Goal: Contribute content: Contribute content

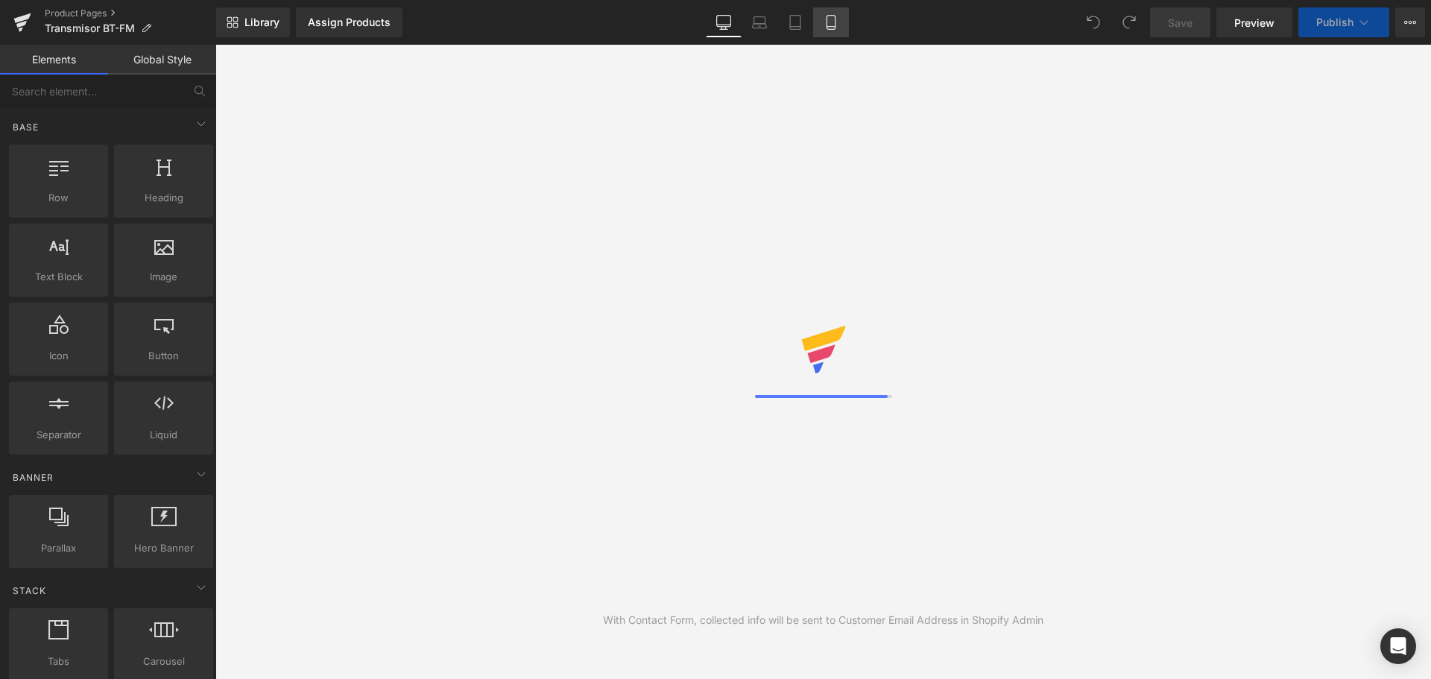
click at [834, 22] on icon at bounding box center [830, 22] width 15 height 15
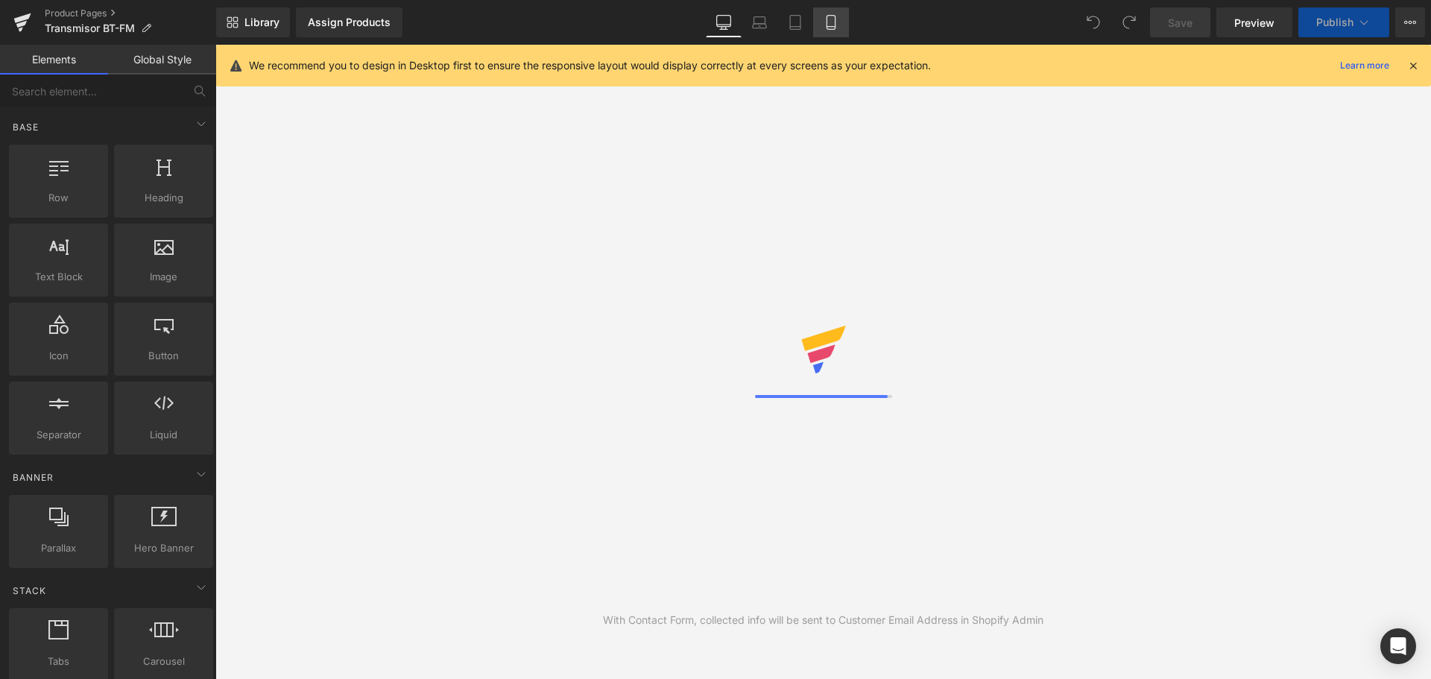
click at [834, 22] on icon at bounding box center [830, 22] width 15 height 15
click at [1413, 66] on icon at bounding box center [1412, 65] width 13 height 13
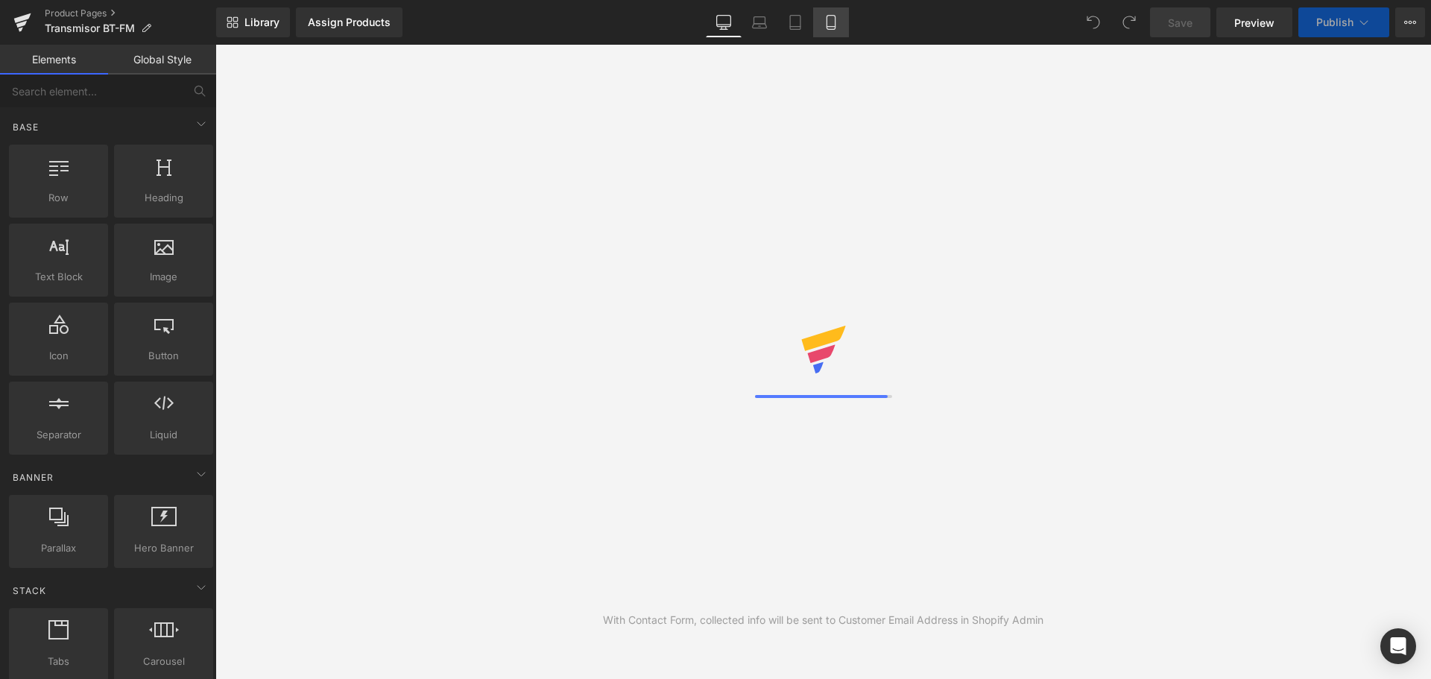
click at [832, 20] on icon at bounding box center [830, 22] width 15 height 15
click at [832, 19] on icon at bounding box center [830, 22] width 15 height 15
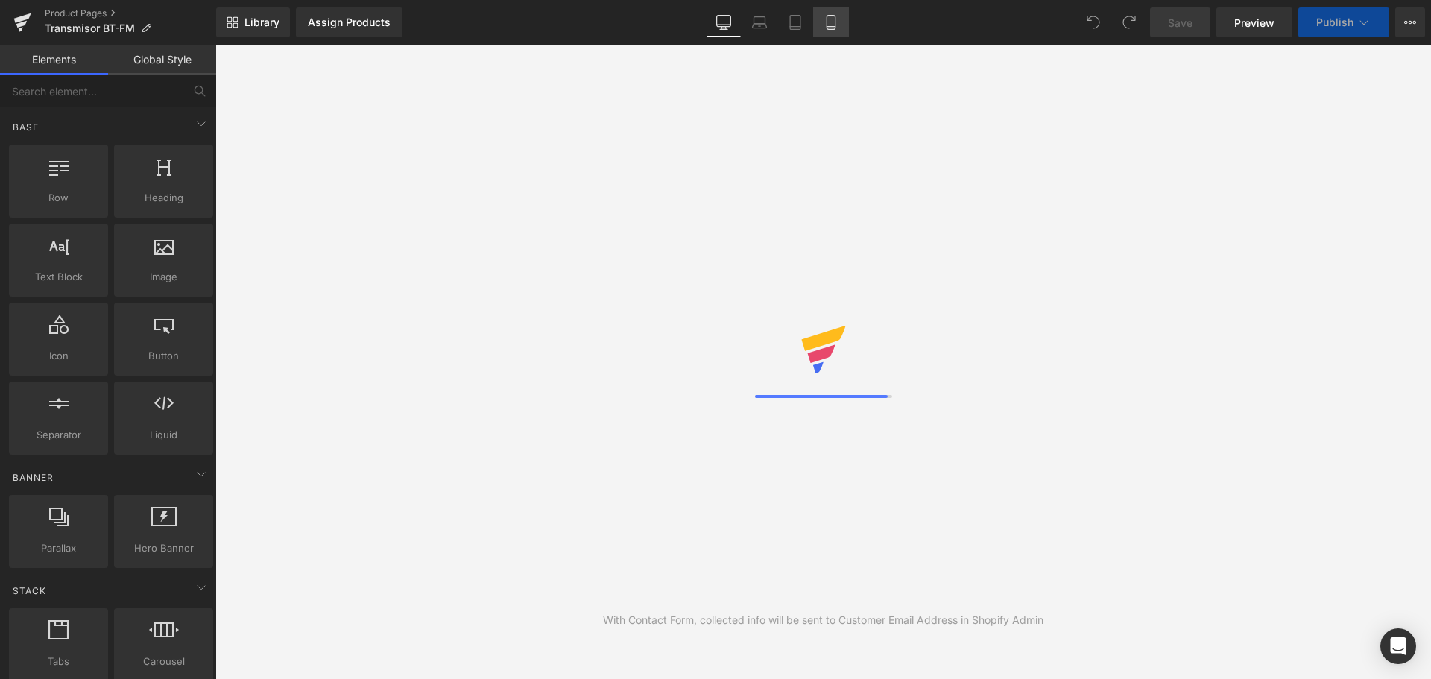
click at [832, 20] on icon at bounding box center [830, 22] width 15 height 15
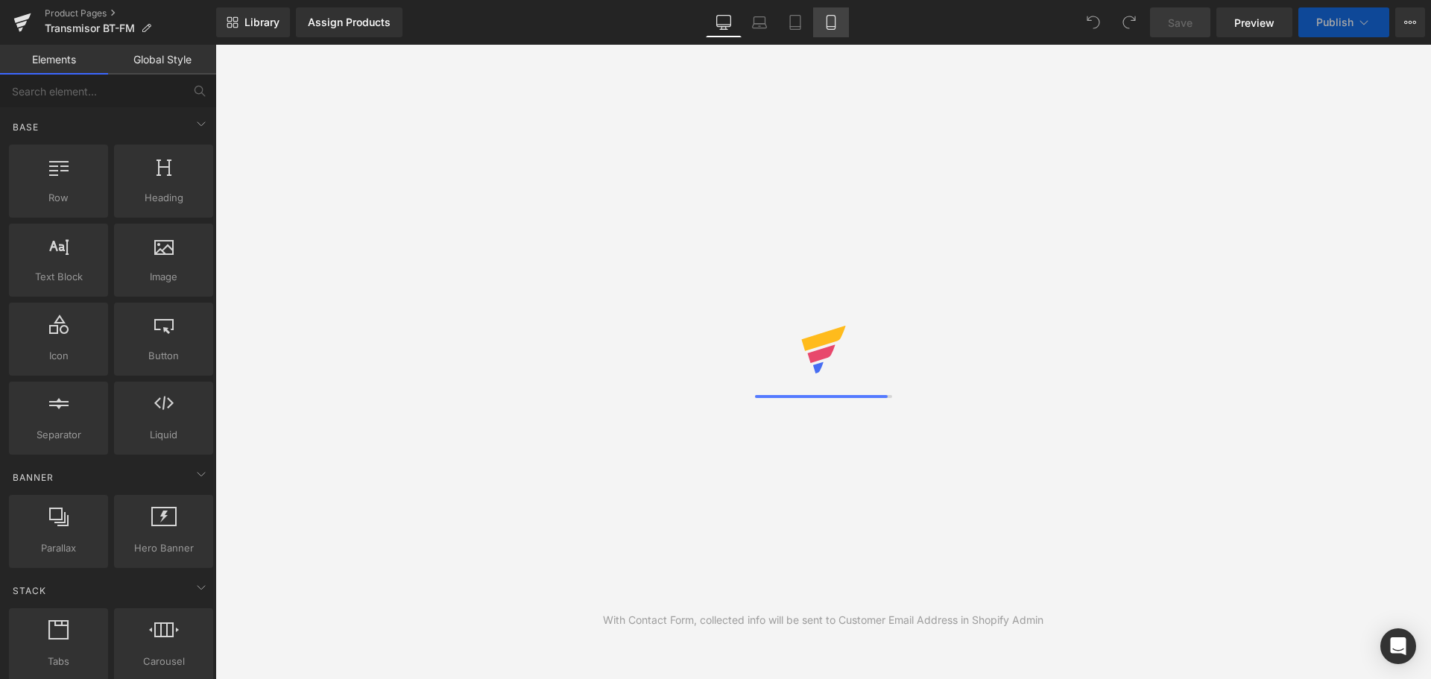
click at [832, 20] on icon at bounding box center [830, 22] width 15 height 15
click at [827, 19] on icon at bounding box center [830, 23] width 8 height 14
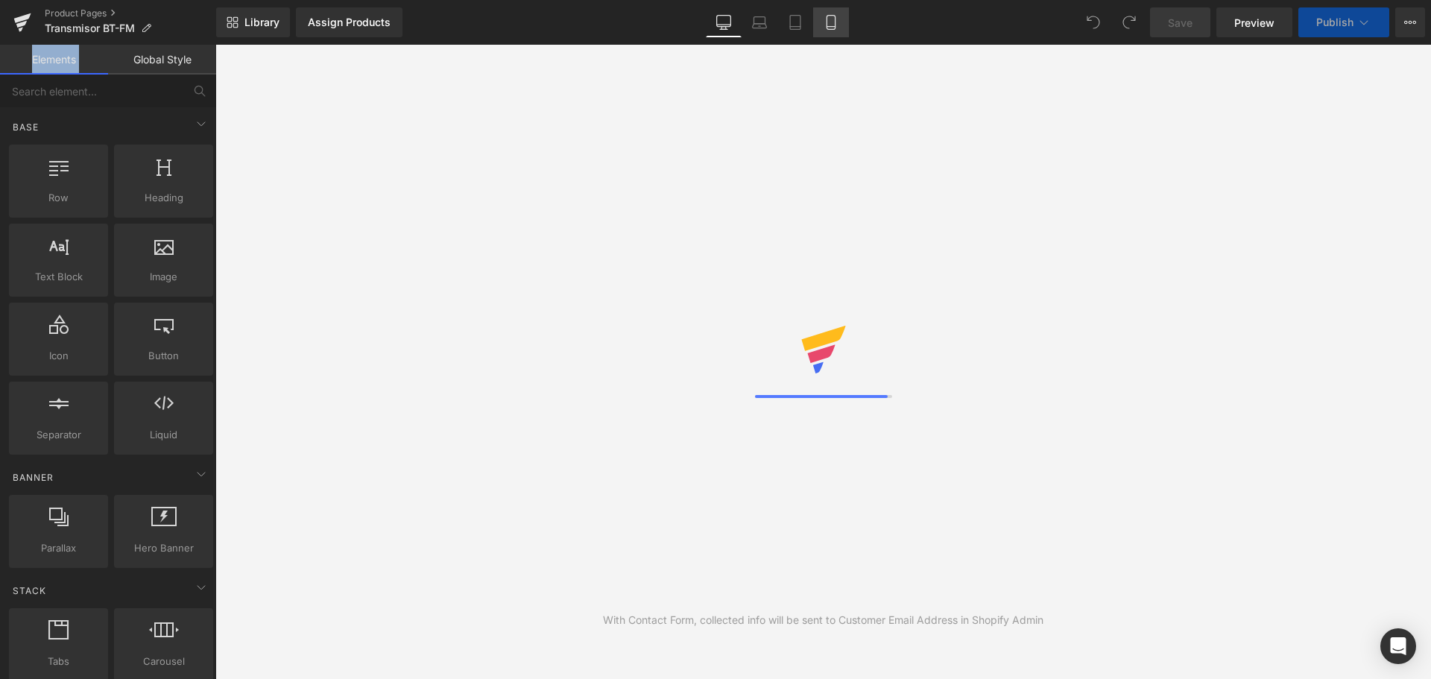
click at [827, 19] on icon at bounding box center [830, 23] width 8 height 14
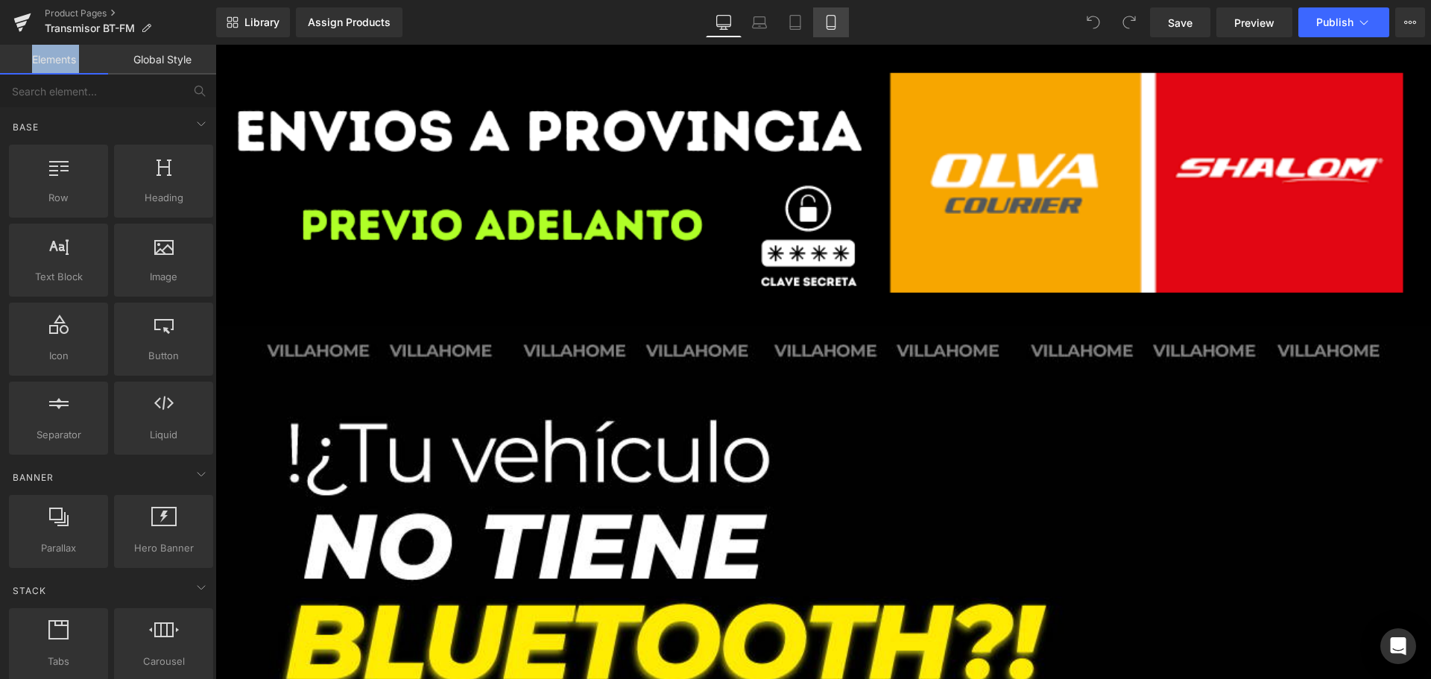
click at [819, 25] on link "Mobile" at bounding box center [831, 22] width 36 height 30
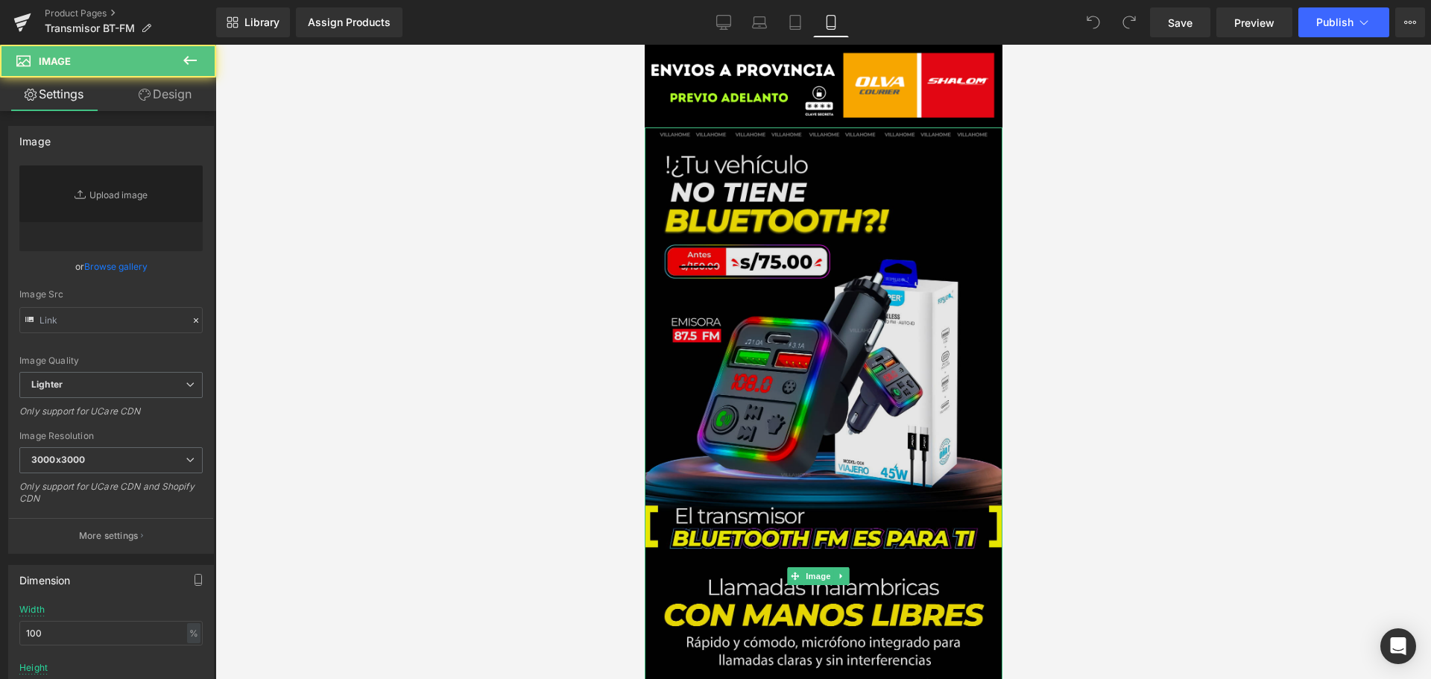
click at [707, 228] on img at bounding box center [823, 575] width 358 height 897
type input "[URL][DOMAIN_NAME]"
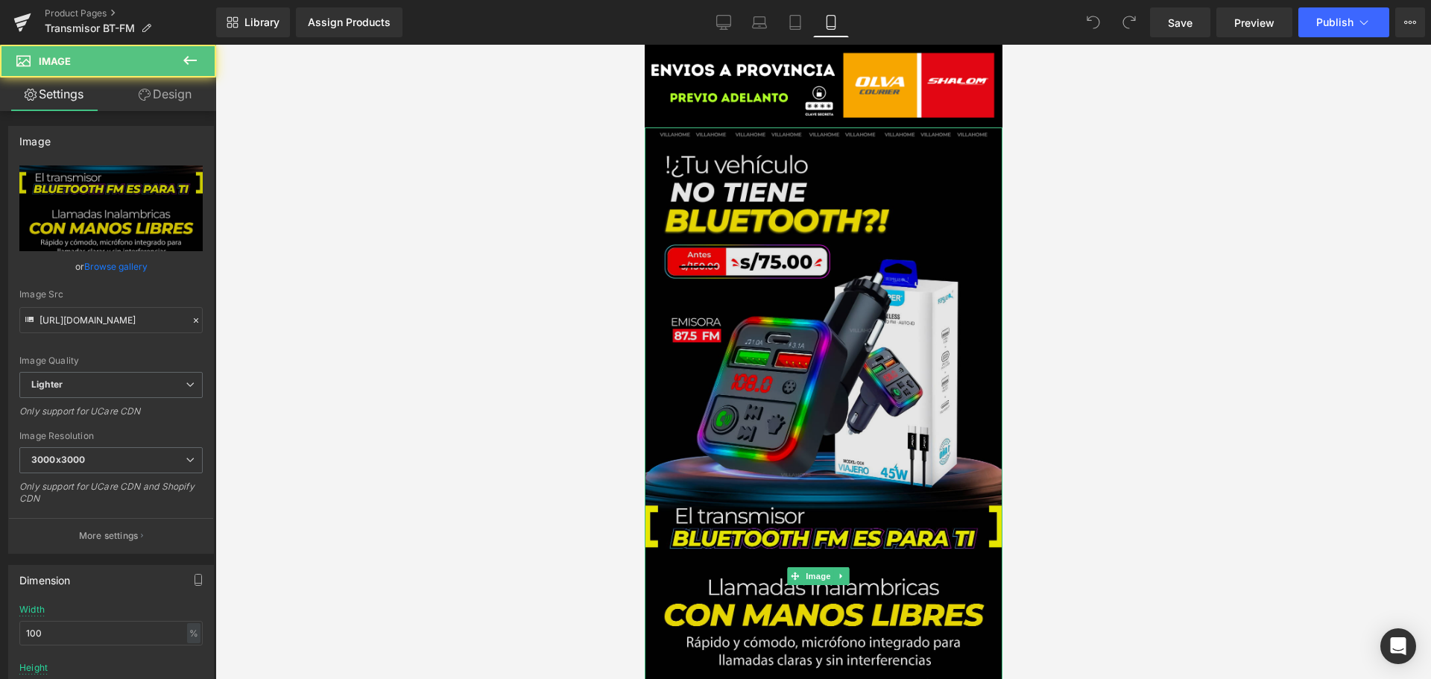
click at [721, 133] on img at bounding box center [823, 575] width 358 height 897
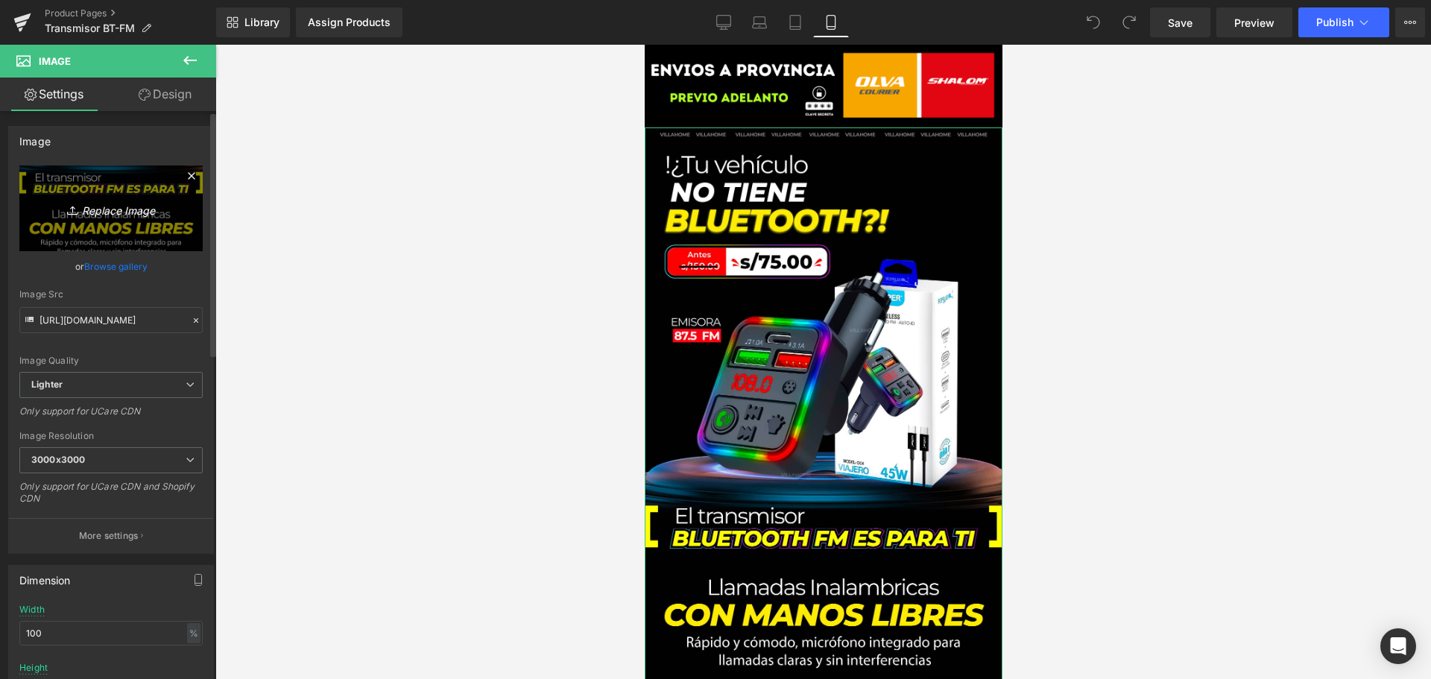
click at [118, 183] on link "Replace Image" at bounding box center [110, 208] width 183 height 86
type input "C:\fakepath\portada_transmisor.png"
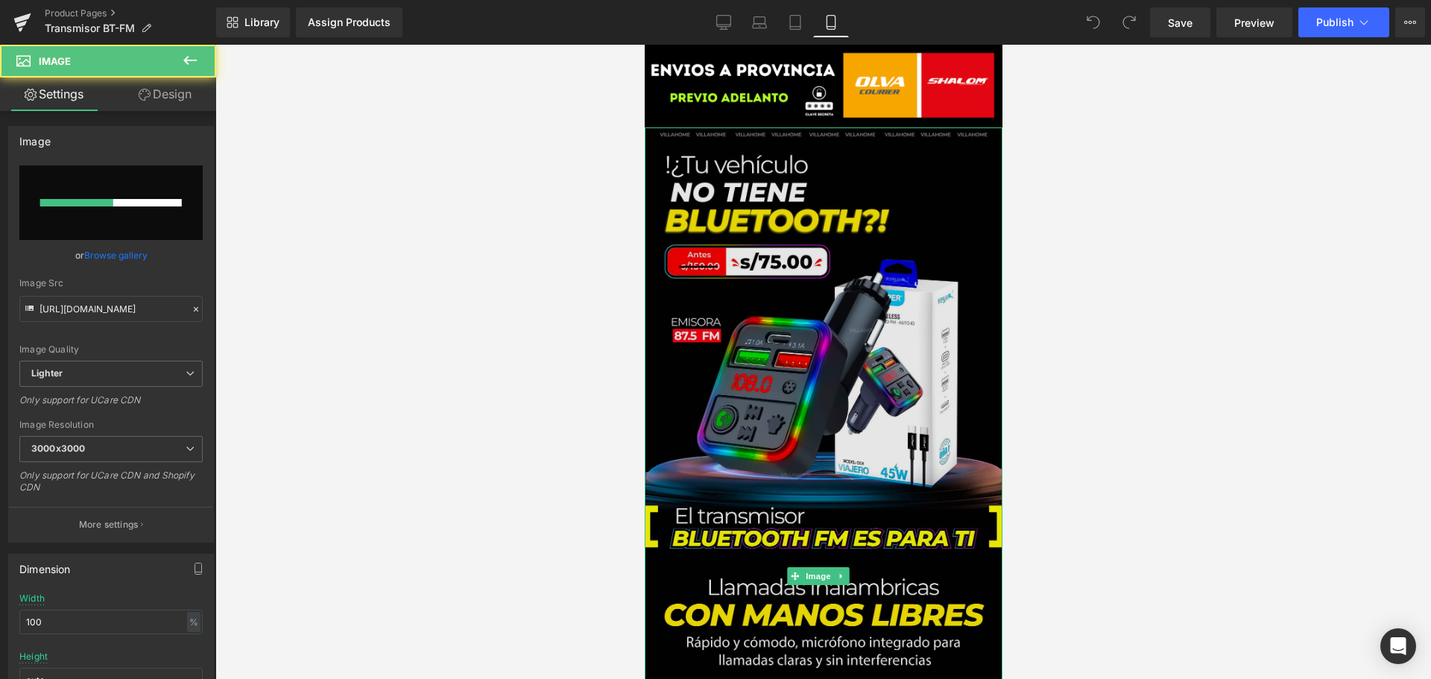
click at [875, 136] on img at bounding box center [823, 575] width 358 height 897
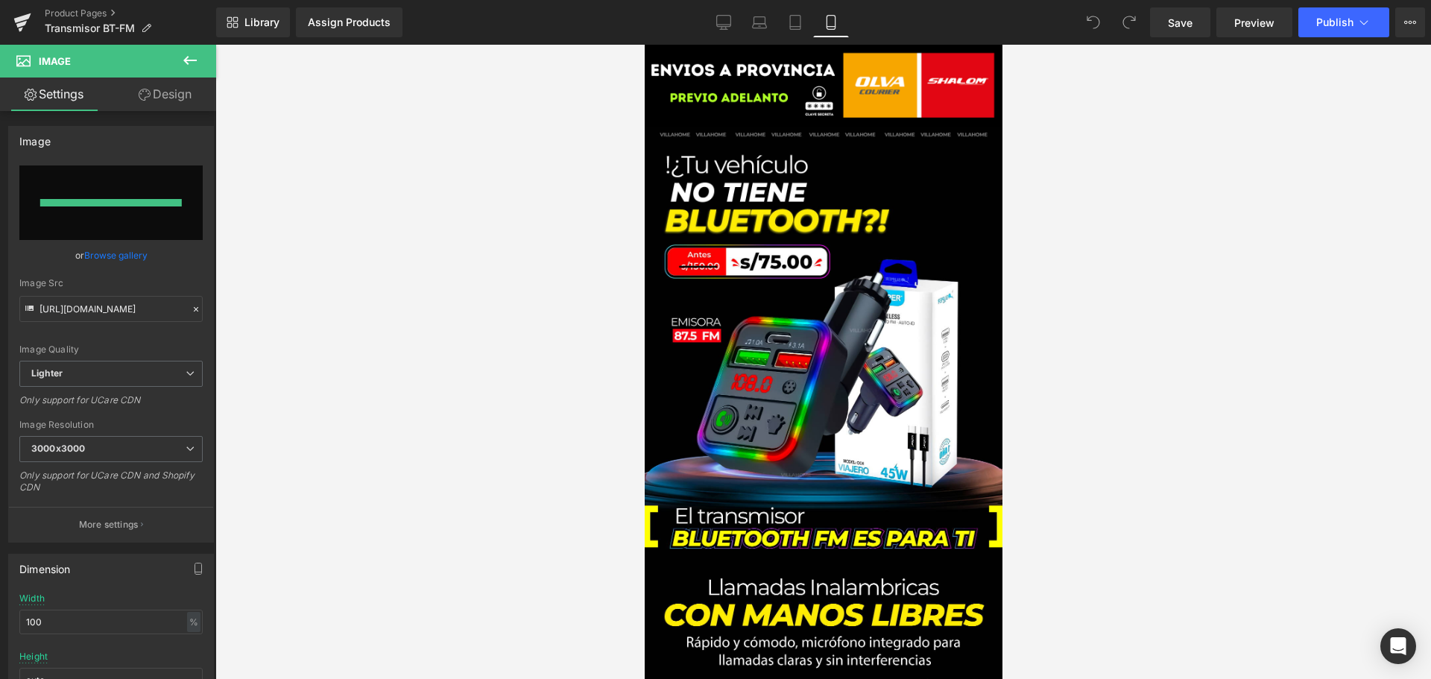
type input "[URL][DOMAIN_NAME]"
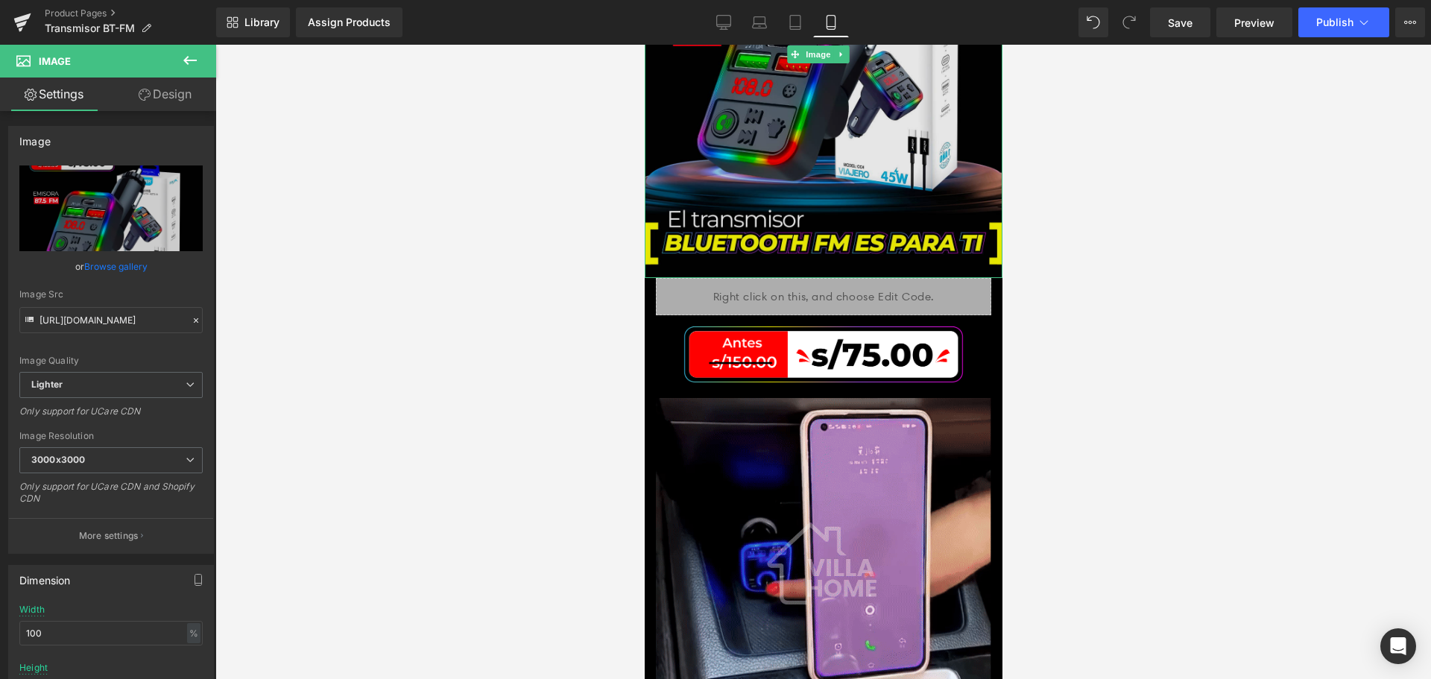
scroll to position [298, 0]
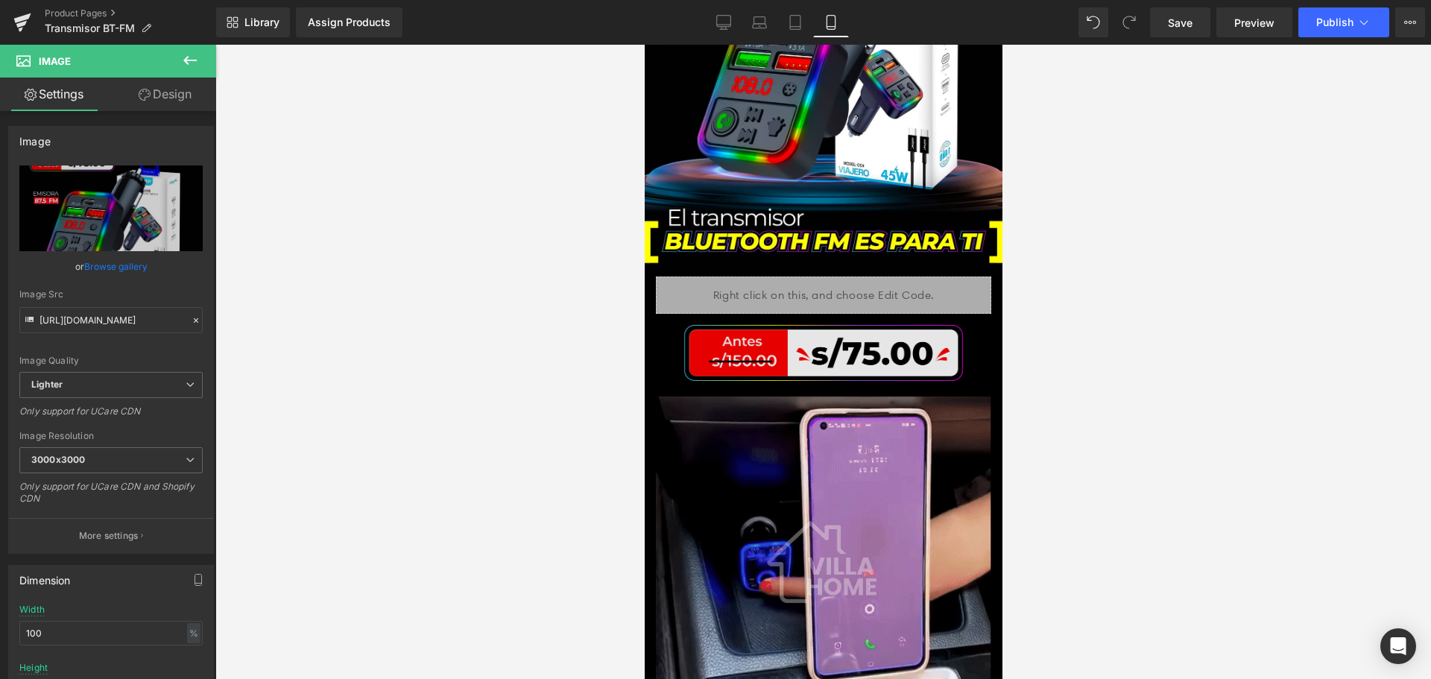
click at [815, 329] on div "Image" at bounding box center [823, 353] width 358 height 78
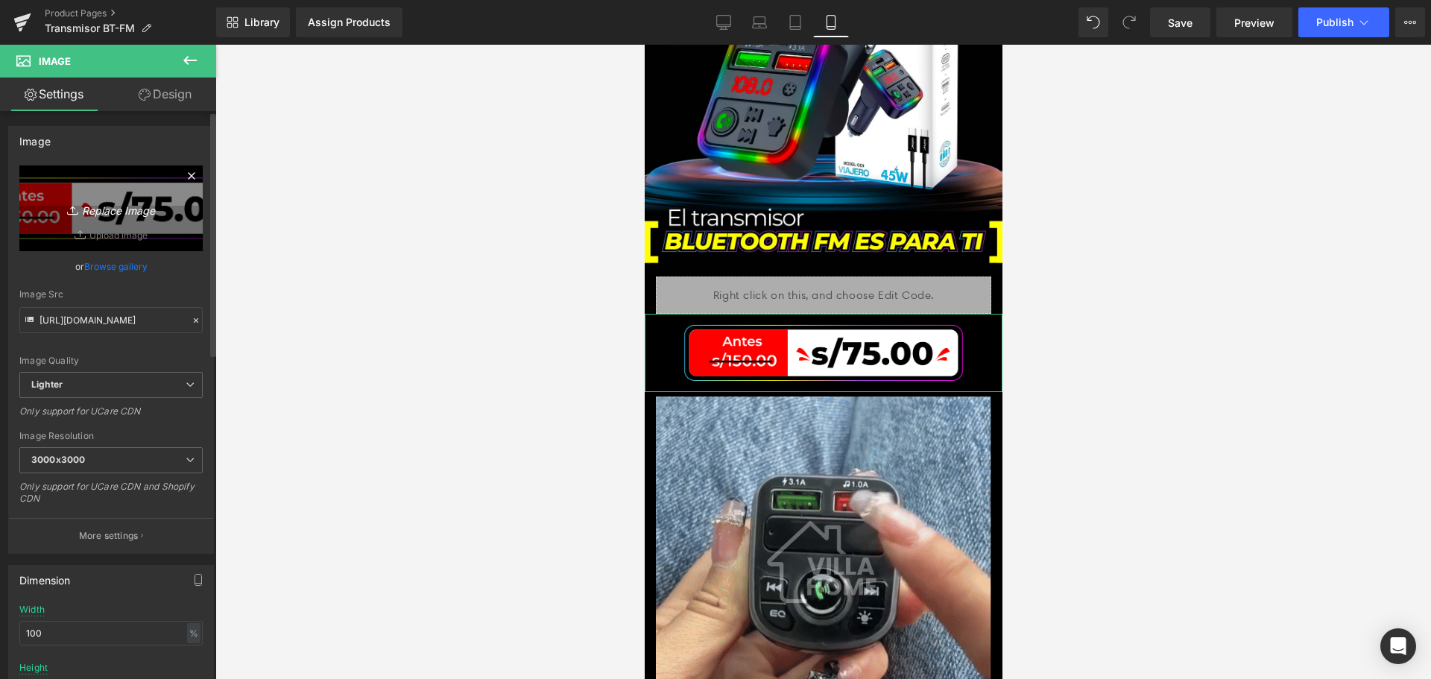
click at [148, 210] on icon "Replace Image" at bounding box center [110, 208] width 119 height 19
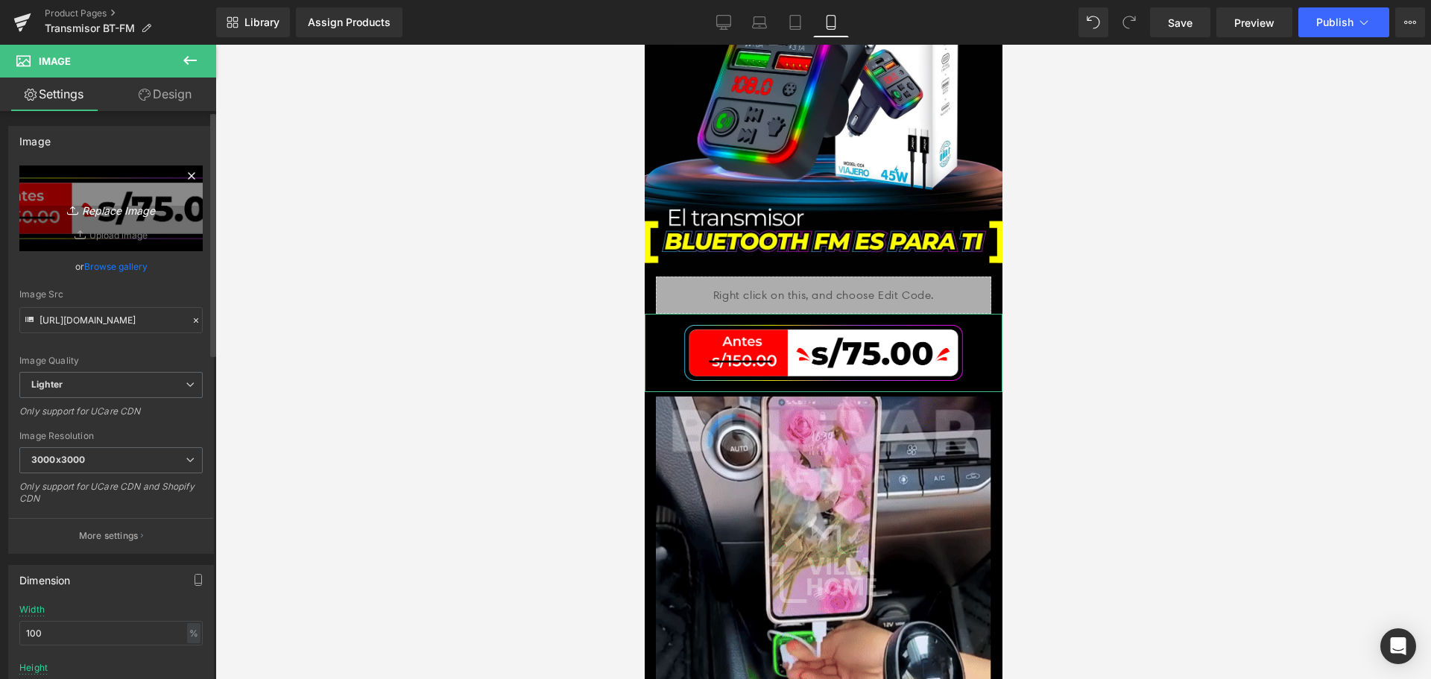
type input "C:\fakepath\PRECIO_TRANS.png"
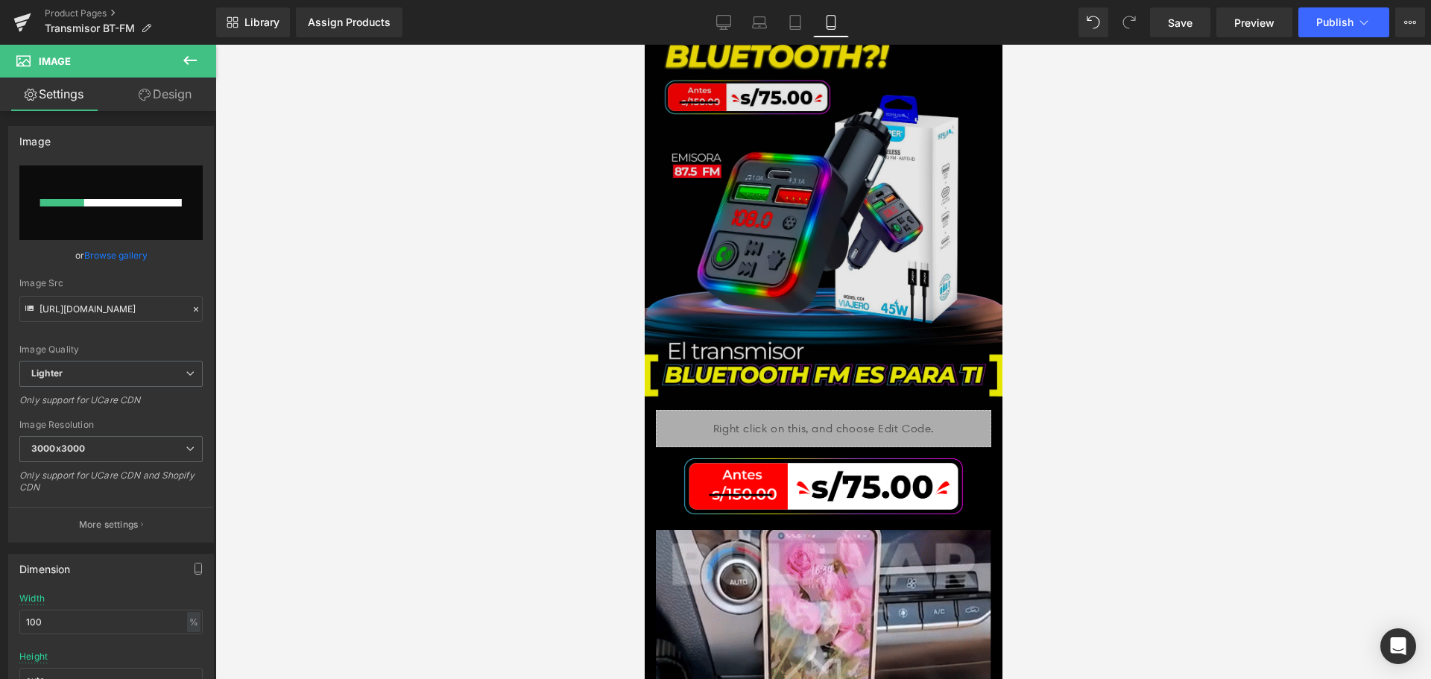
scroll to position [0, 0]
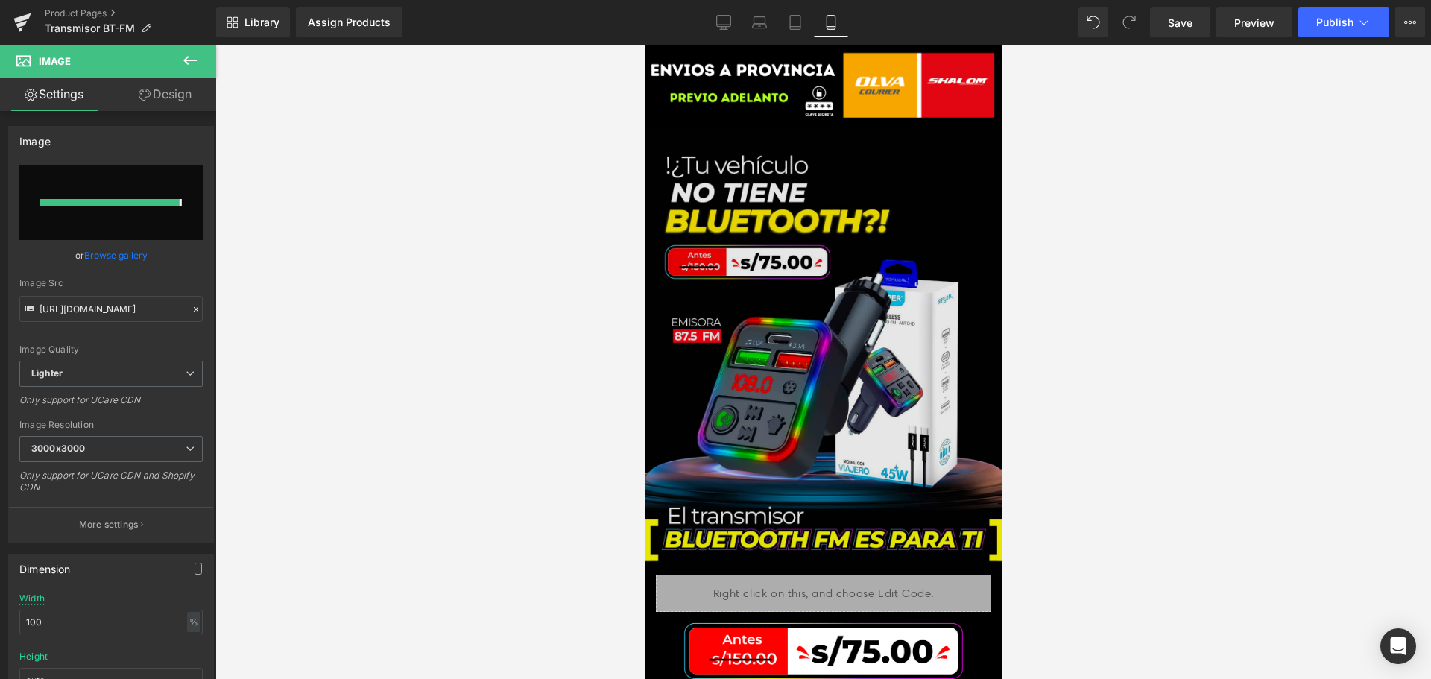
type input "[URL][DOMAIN_NAME]"
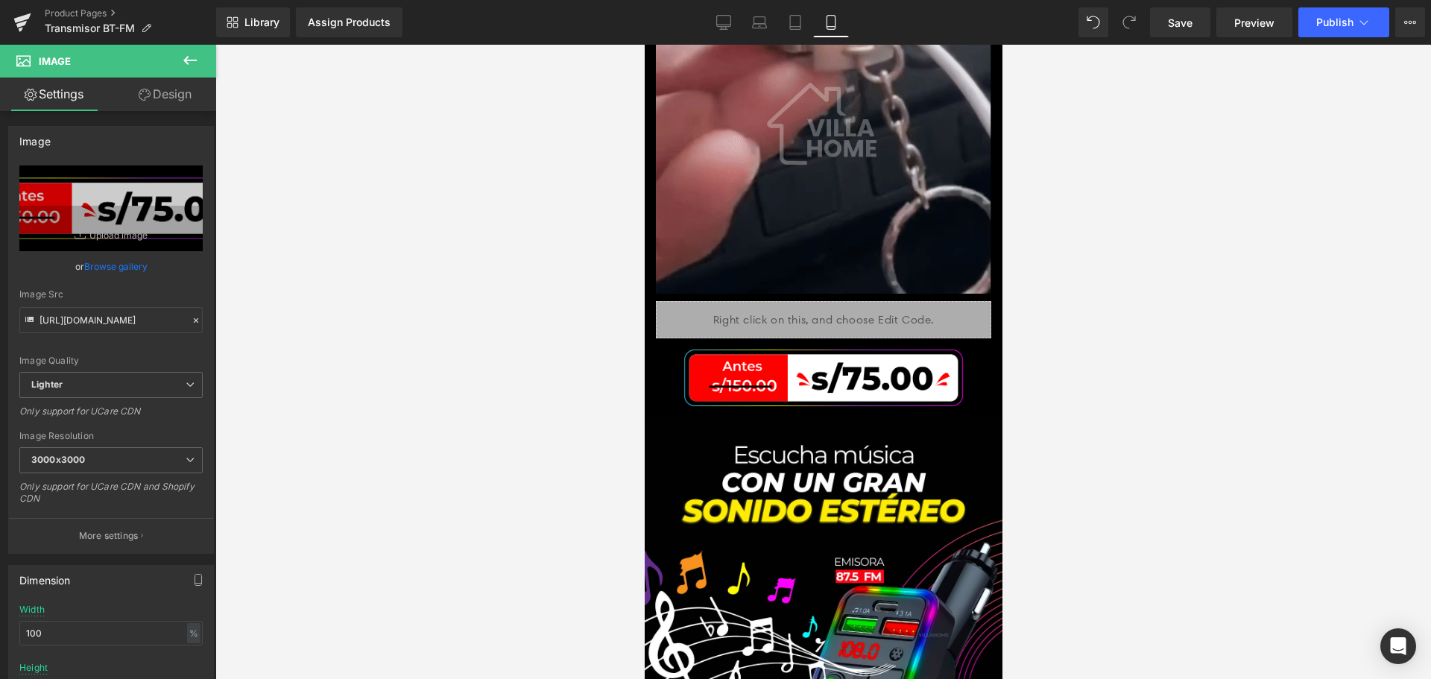
scroll to position [1863, 0]
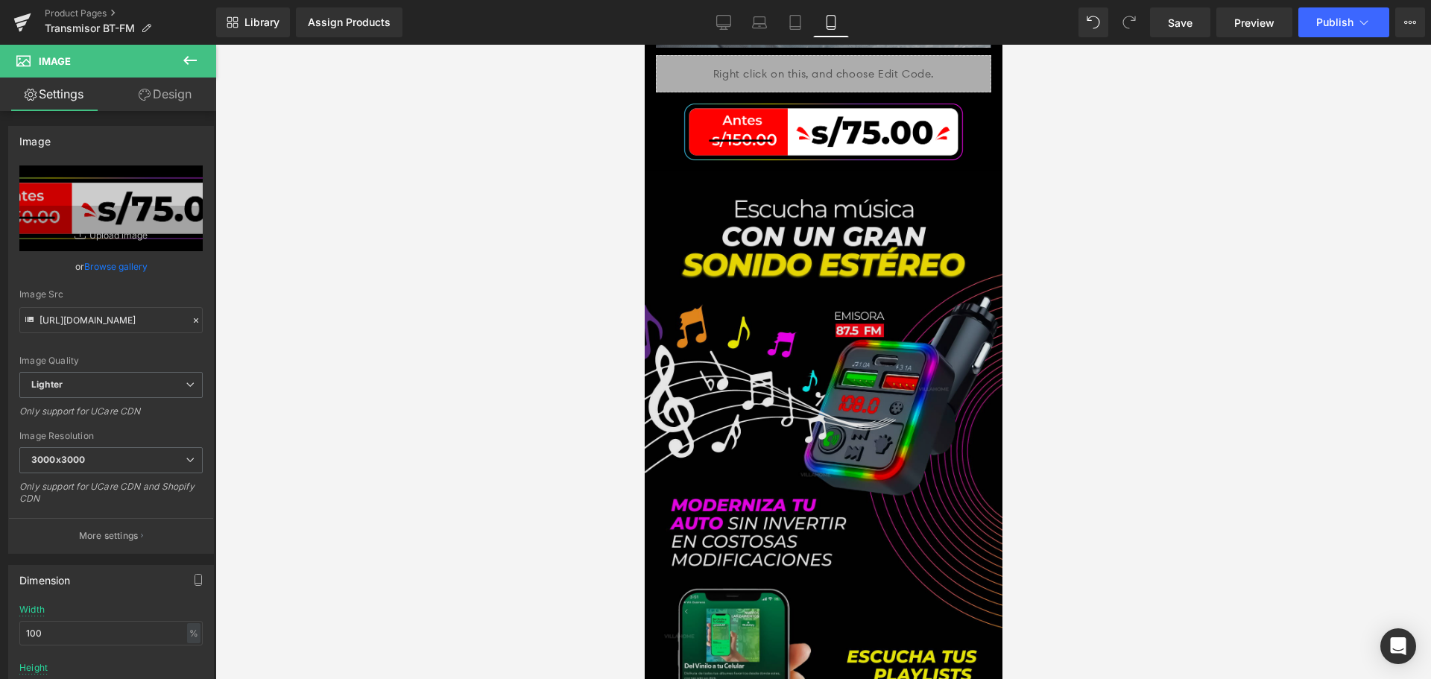
click at [919, 342] on img at bounding box center [823, 604] width 358 height 867
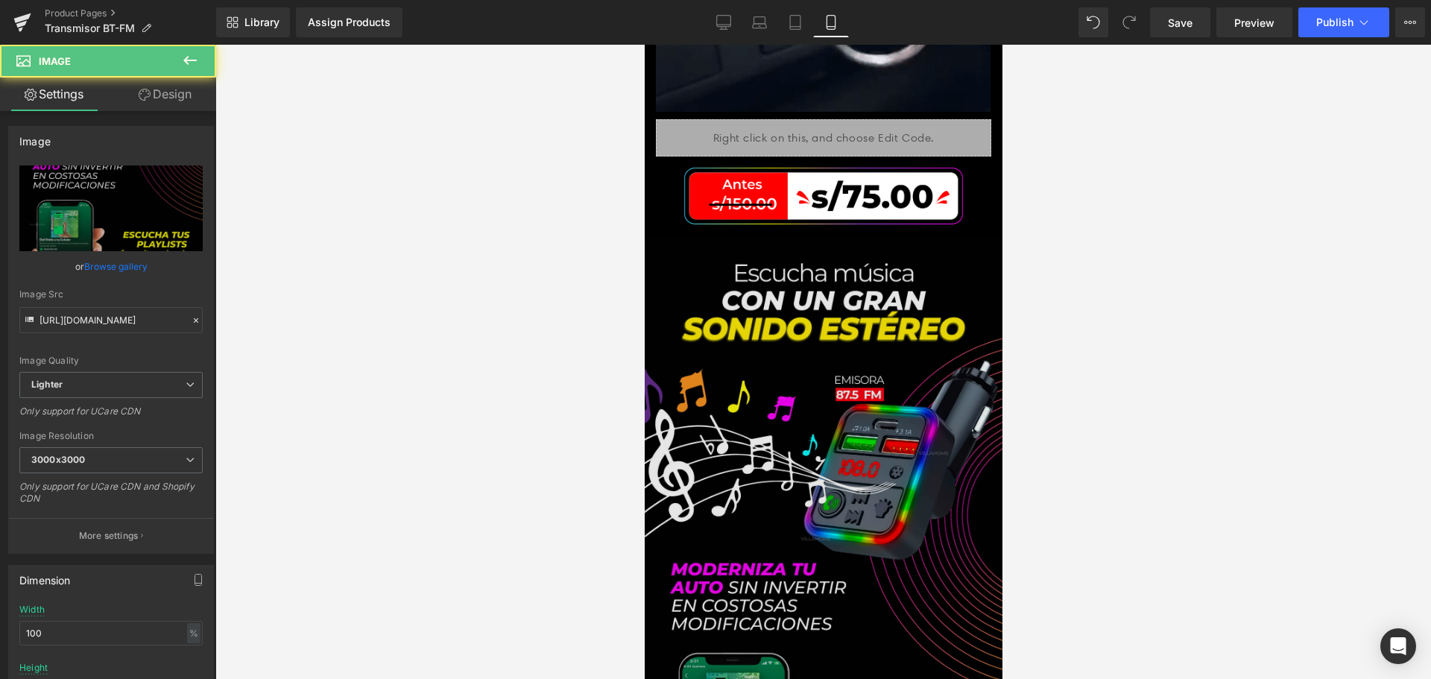
scroll to position [1714, 0]
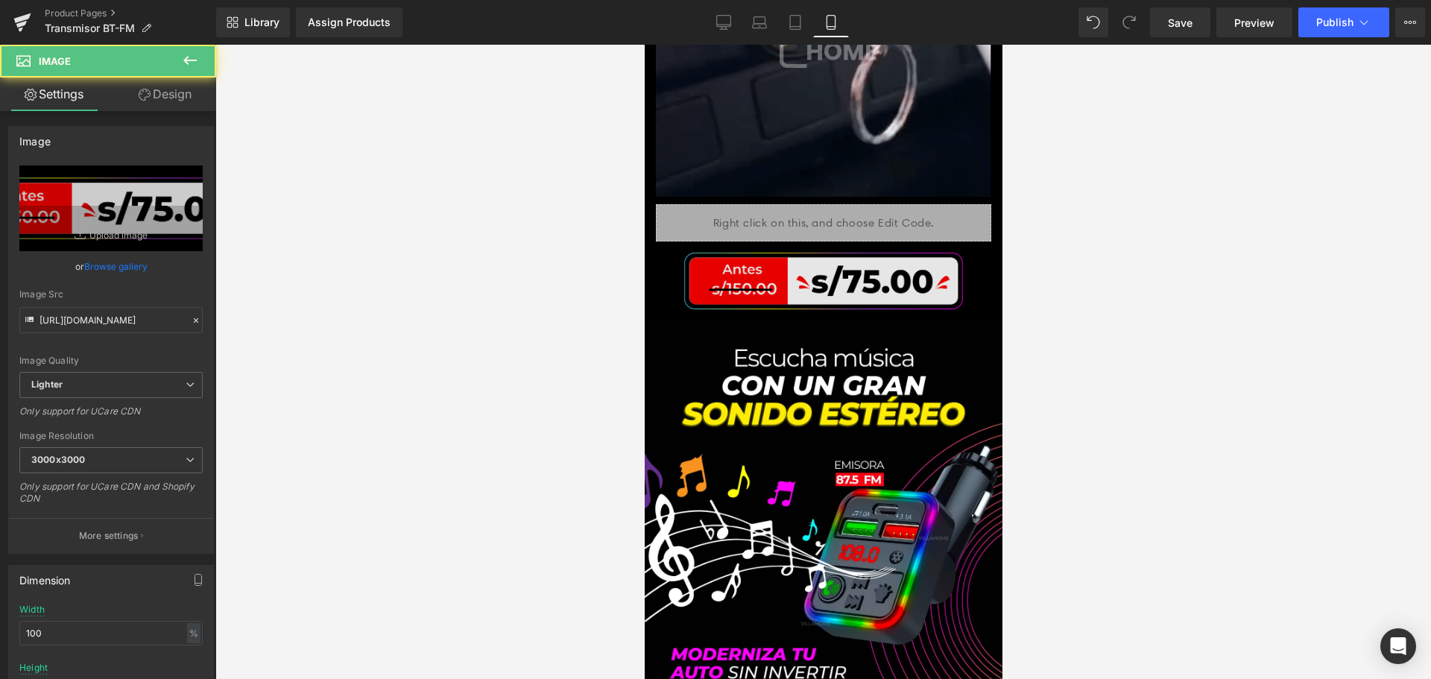
click at [794, 241] on img at bounding box center [823, 280] width 358 height 78
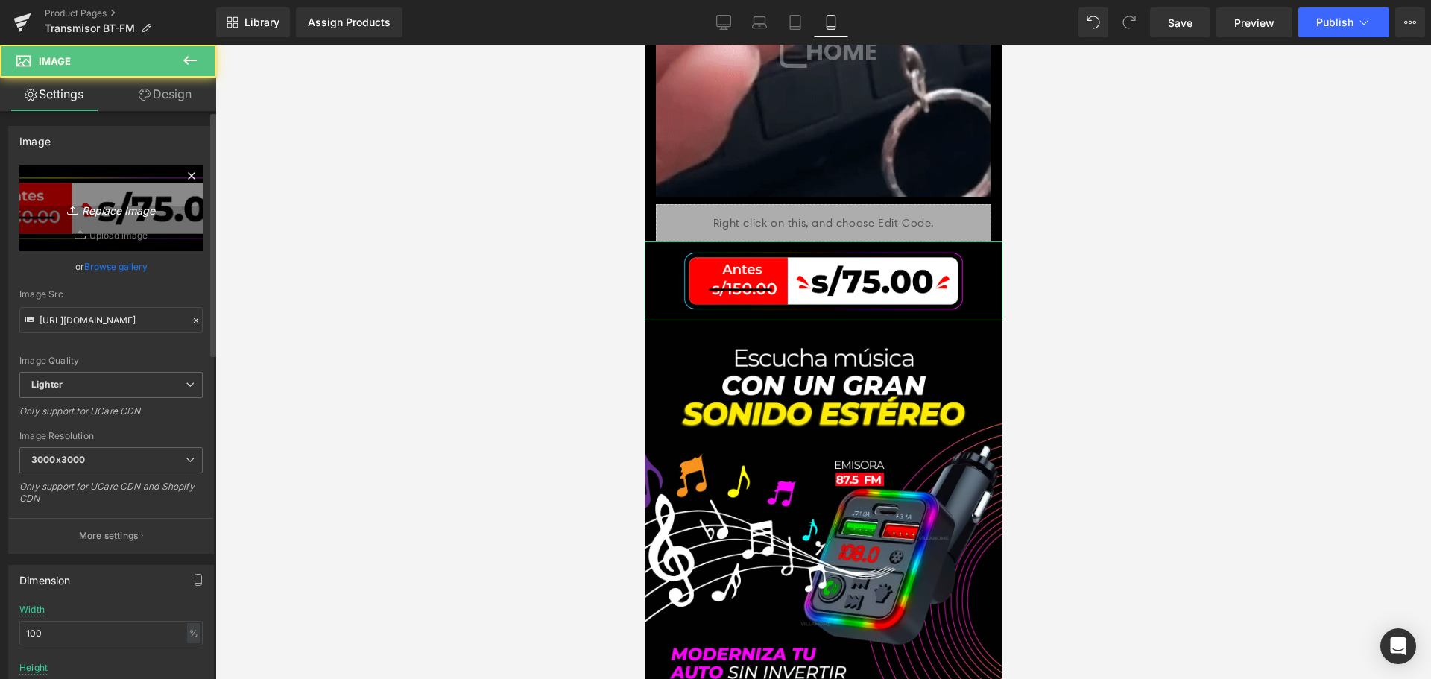
click at [89, 193] on link "Replace Image" at bounding box center [110, 208] width 183 height 86
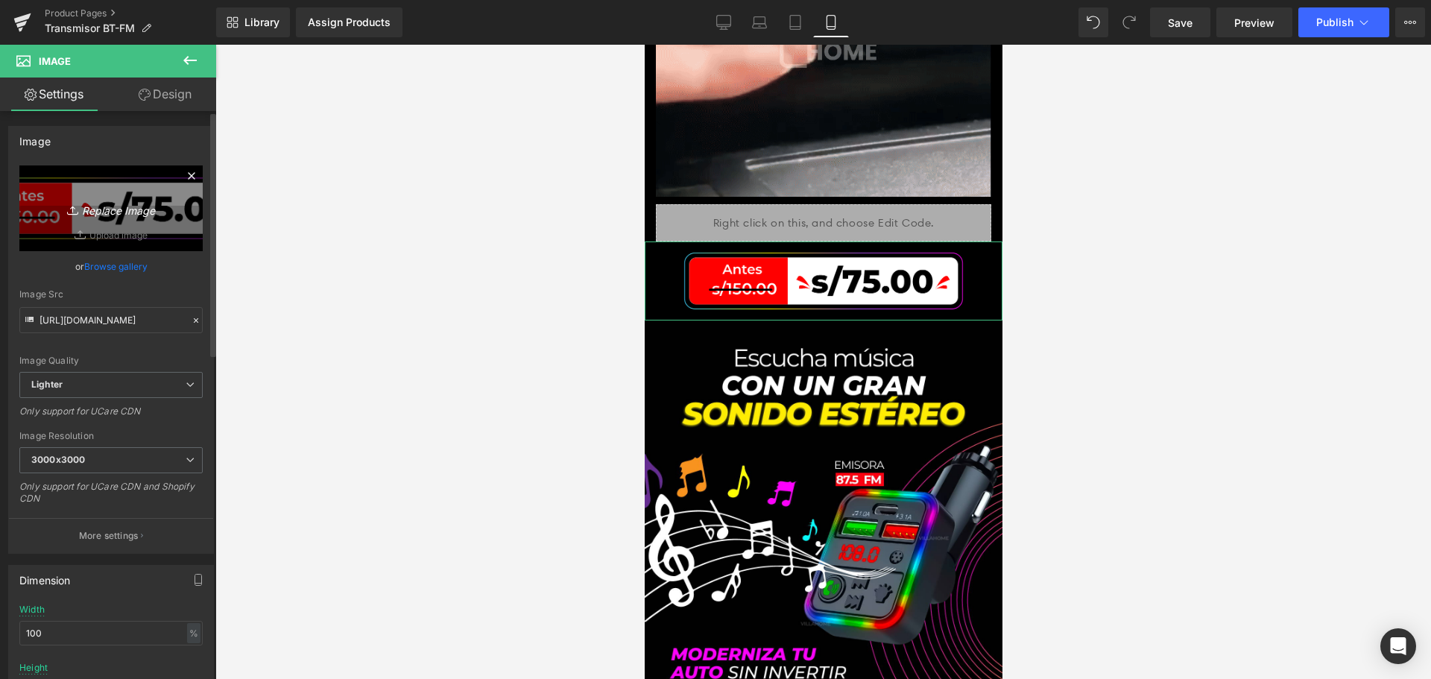
type input "C:\fakepath\PRECIO_TRANS.png"
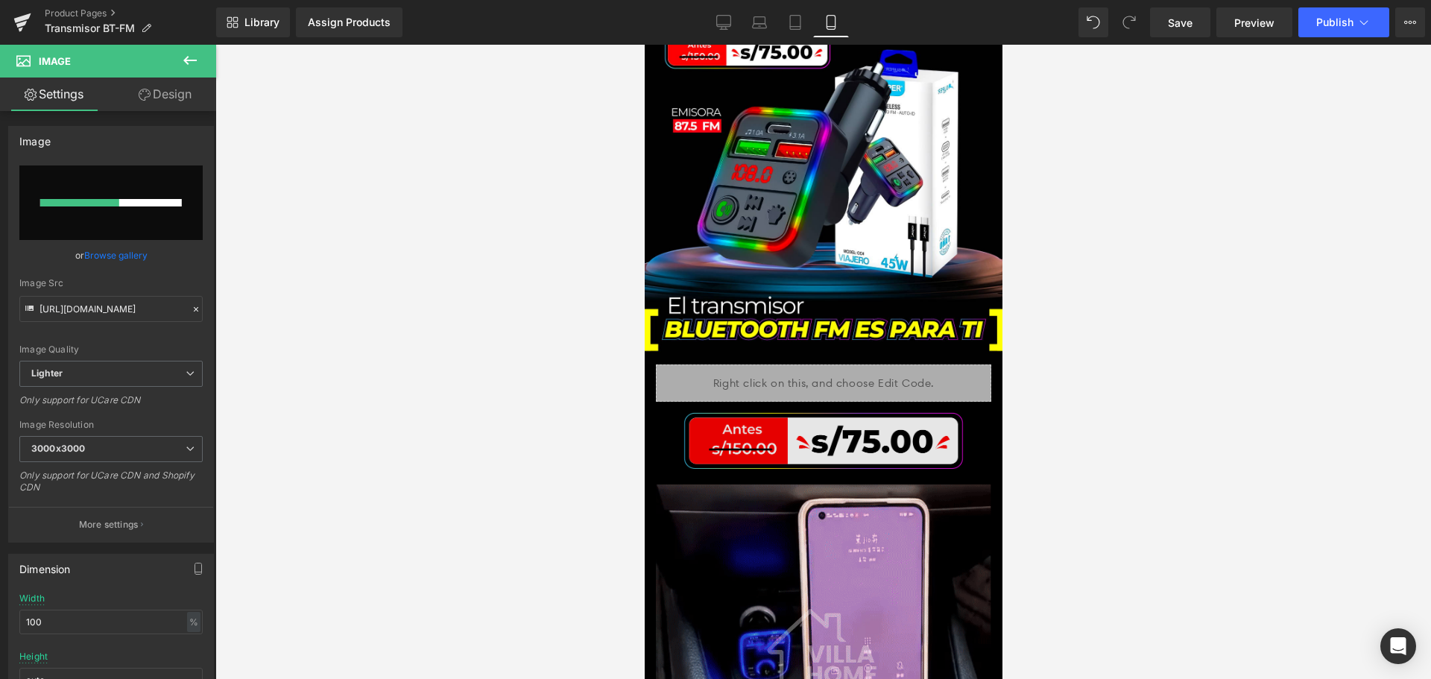
scroll to position [0, 0]
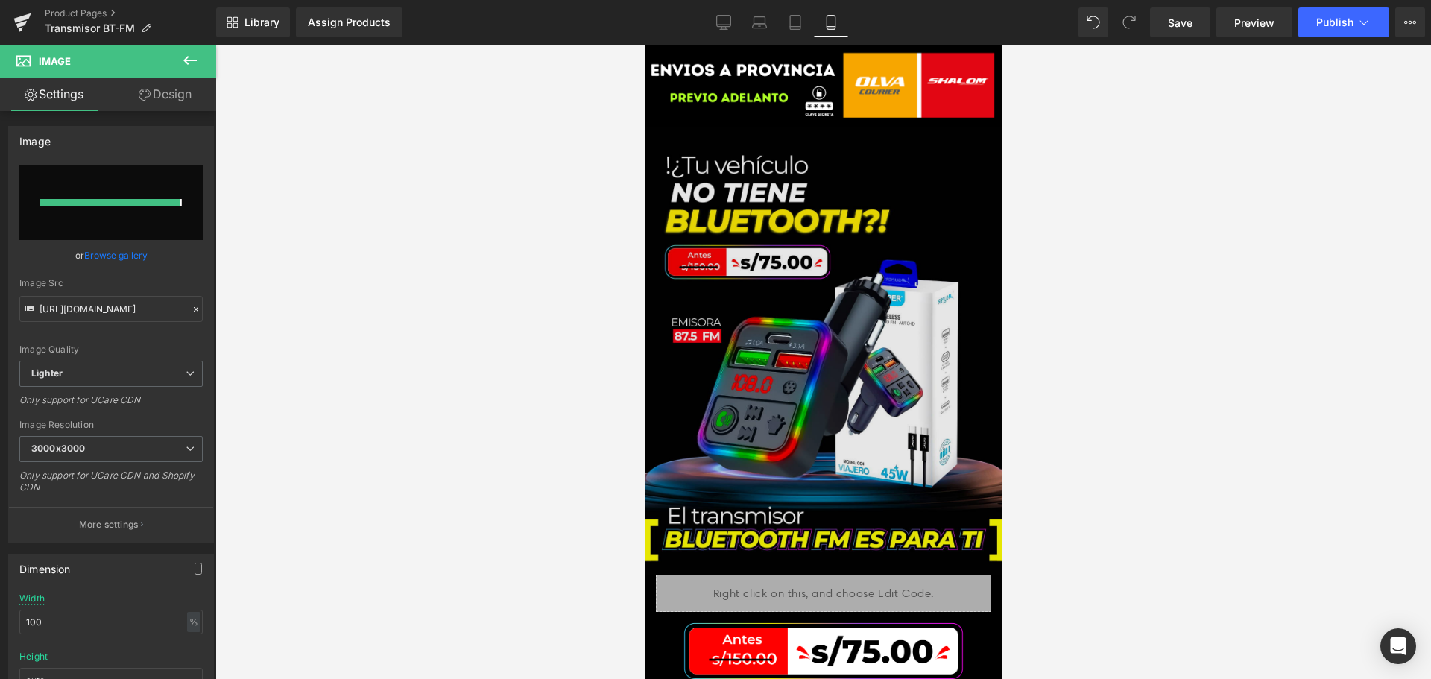
type input "[URL][DOMAIN_NAME]"
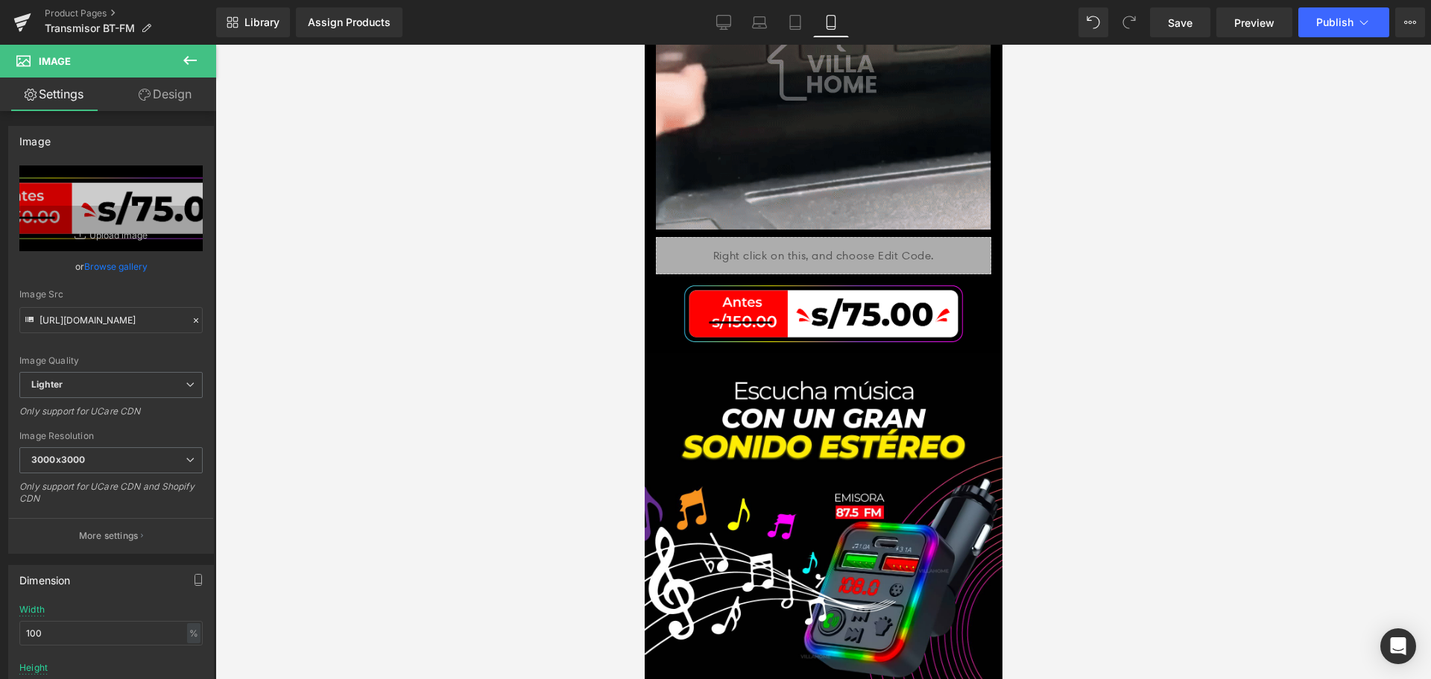
scroll to position [2012, 0]
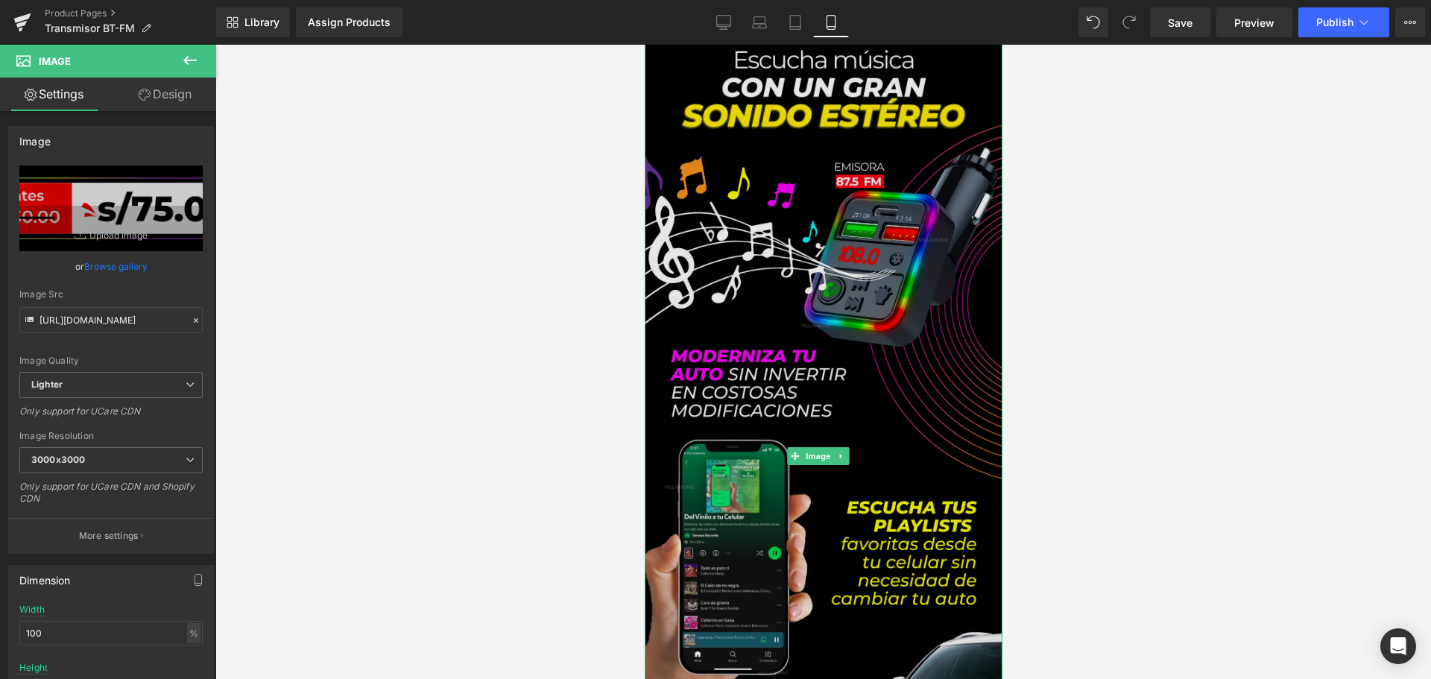
click at [750, 307] on img at bounding box center [823, 455] width 358 height 867
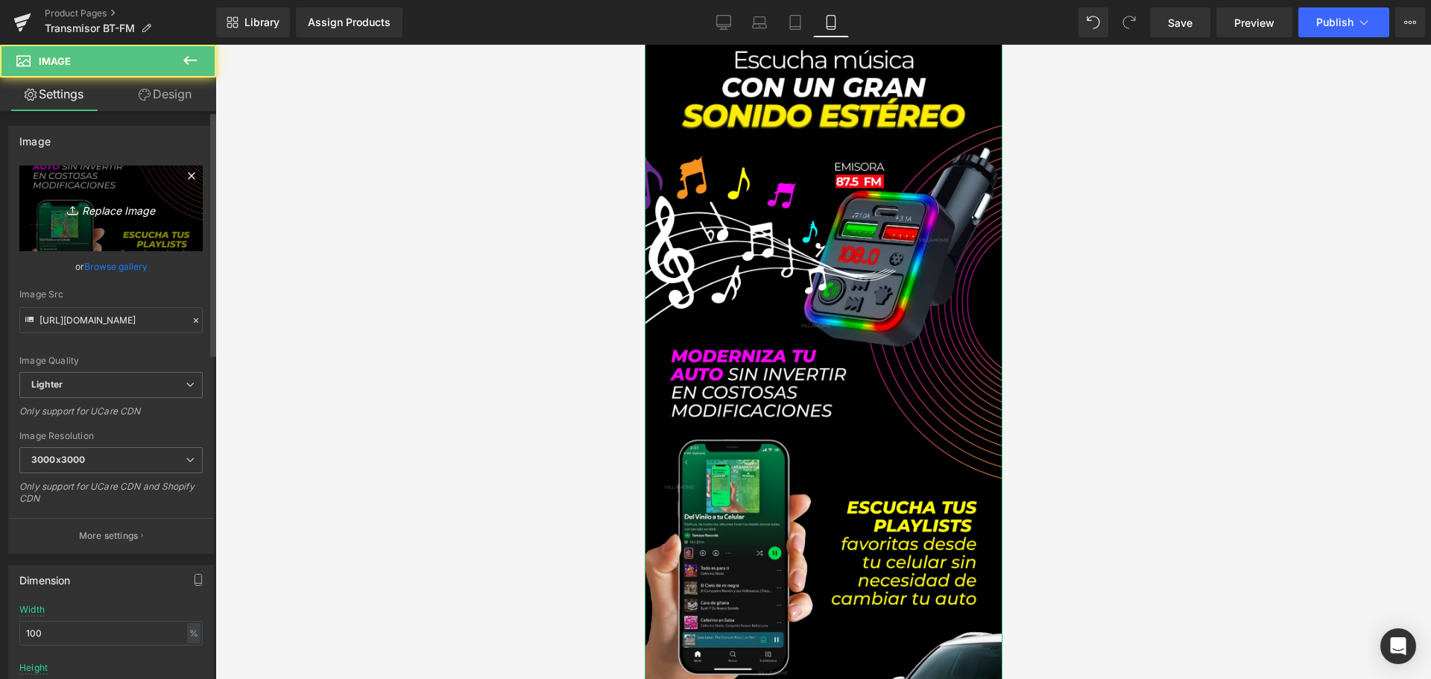
click at [119, 198] on link "Replace Image" at bounding box center [110, 208] width 183 height 86
type input "C:\fakepath\TRANSMISOR3_.png"
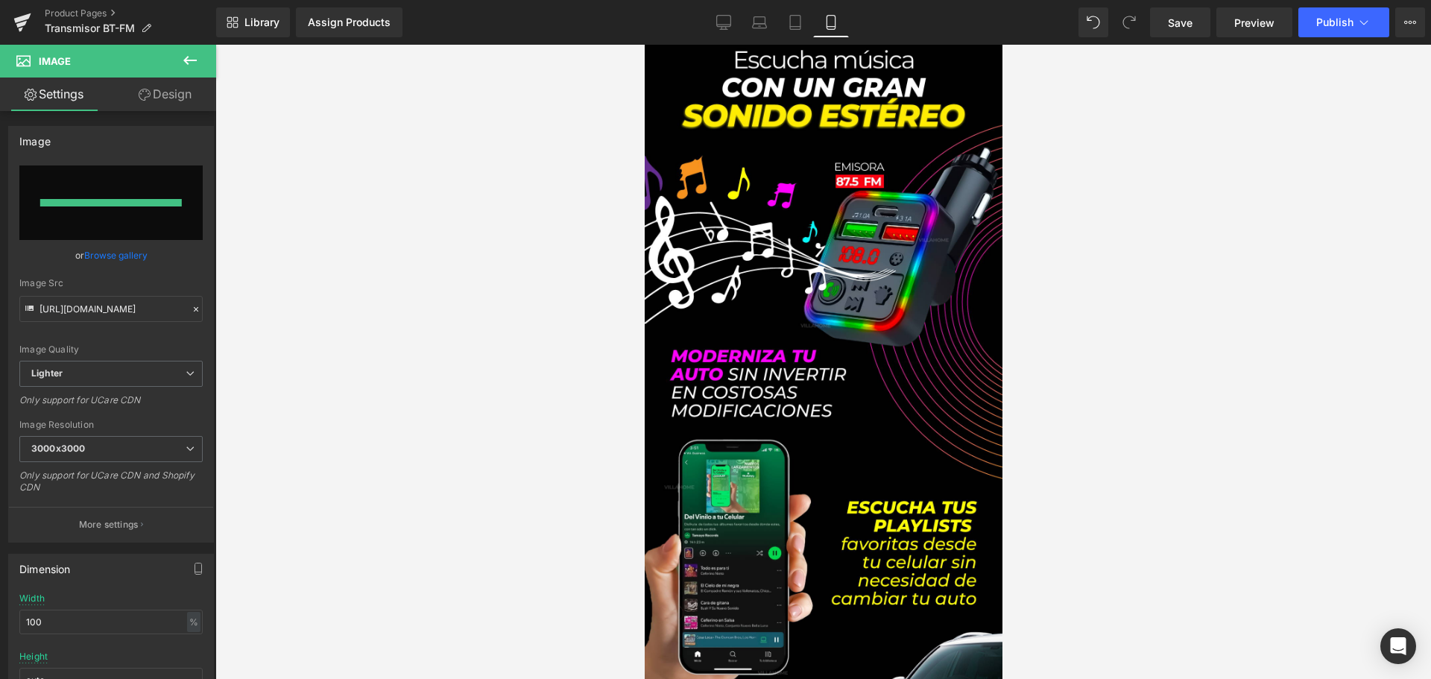
type input "[URL][DOMAIN_NAME]"
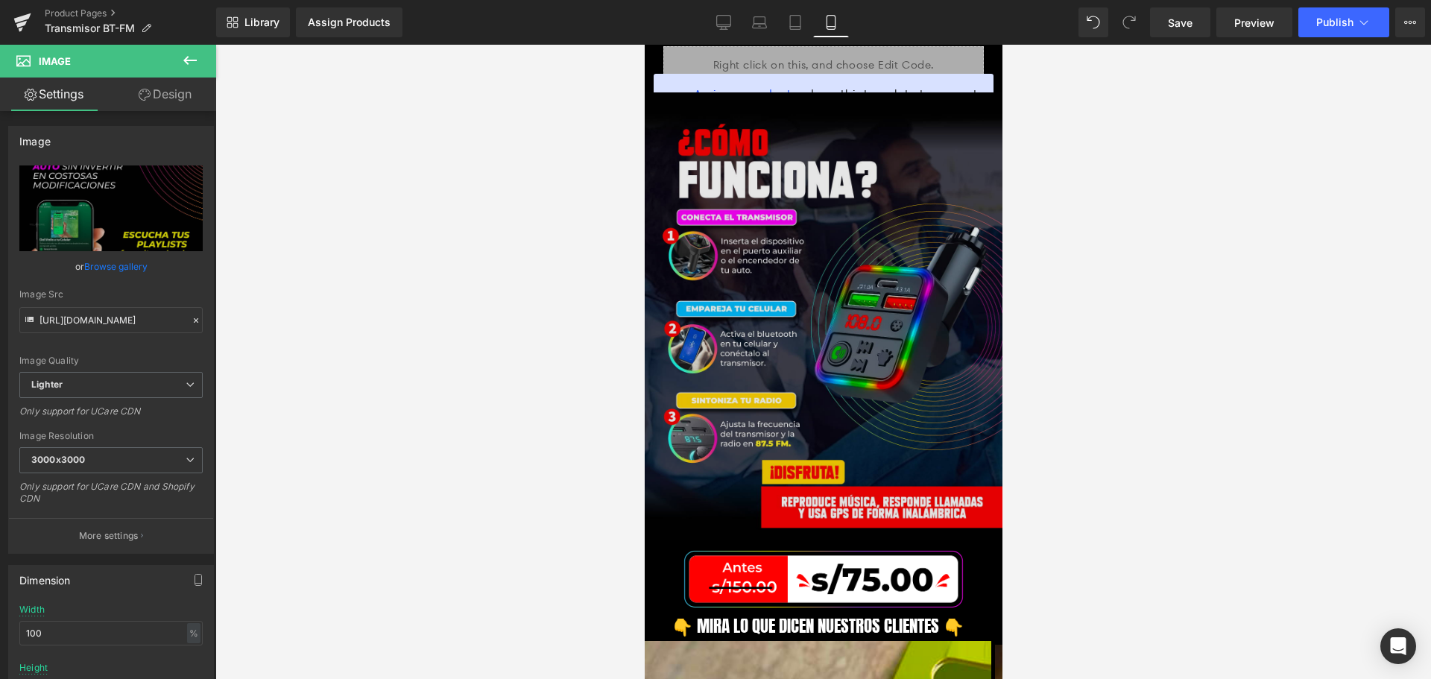
click at [838, 317] on img at bounding box center [823, 315] width 358 height 447
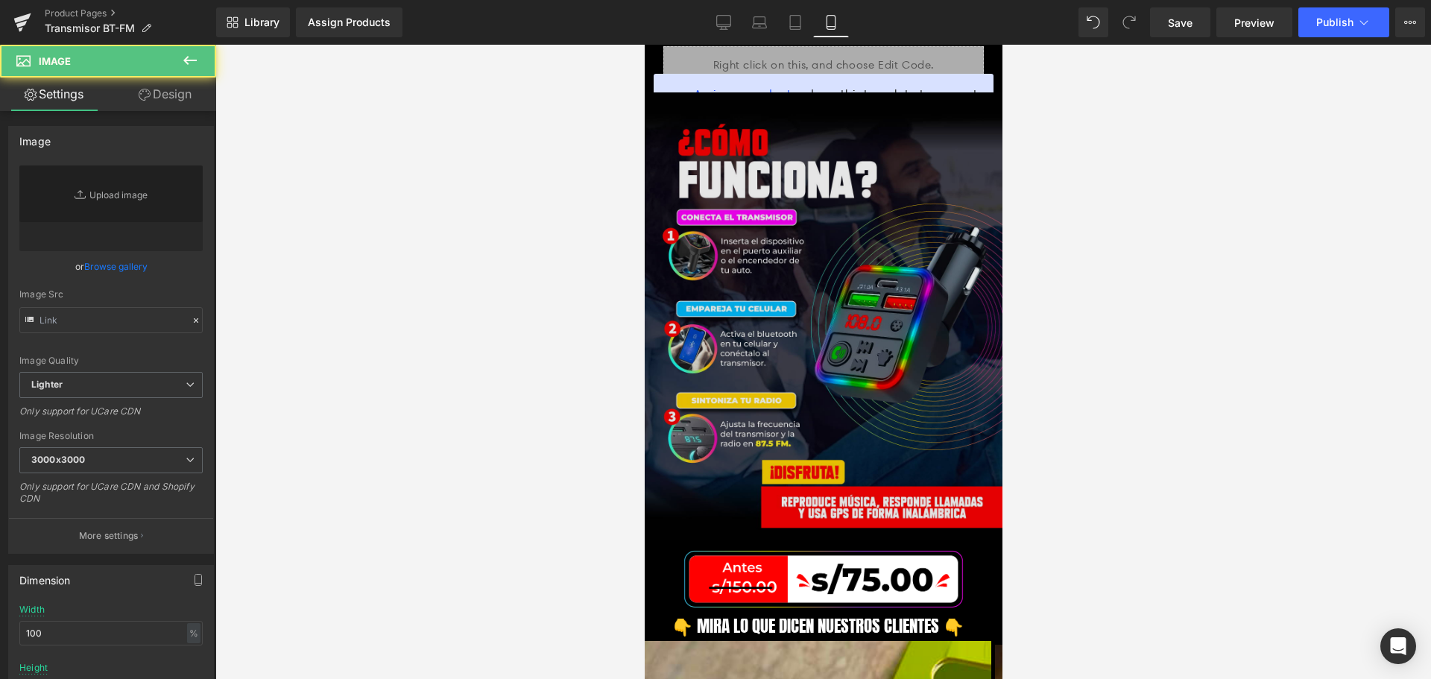
type input "[URL][DOMAIN_NAME]"
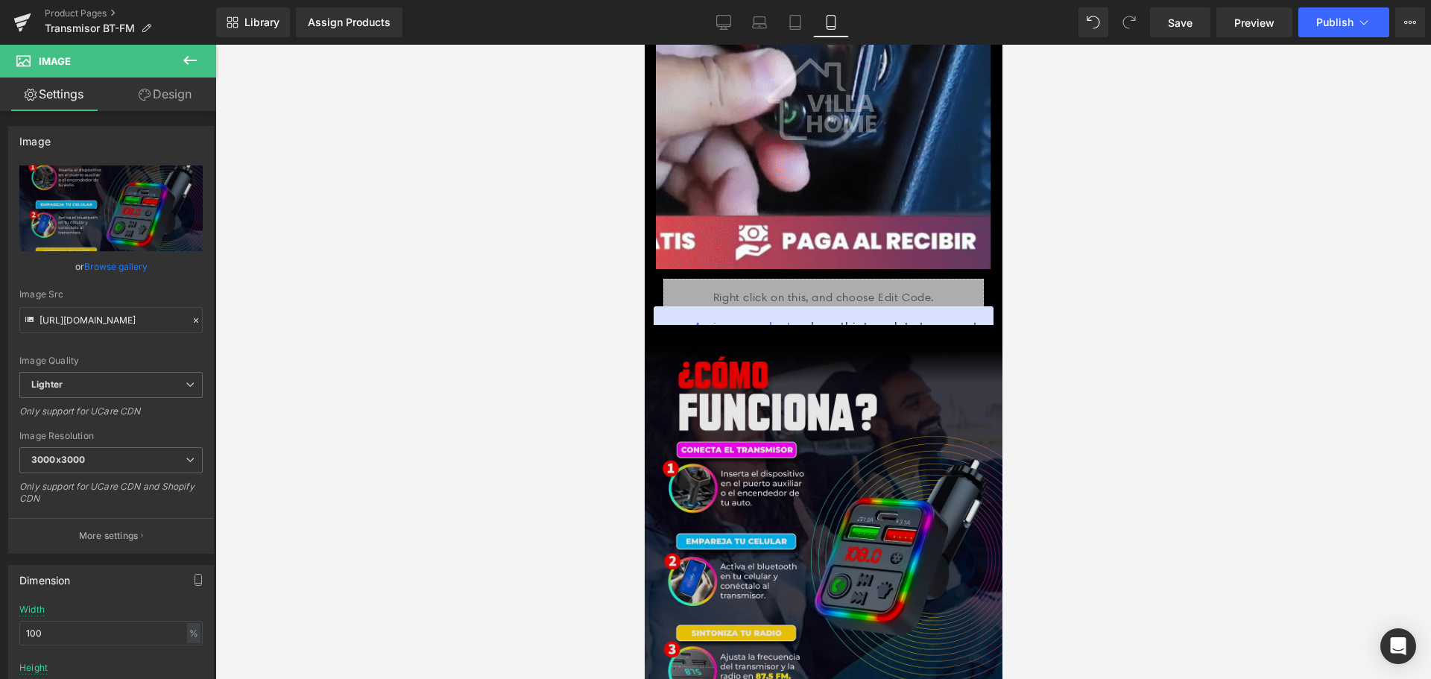
scroll to position [2980, 0]
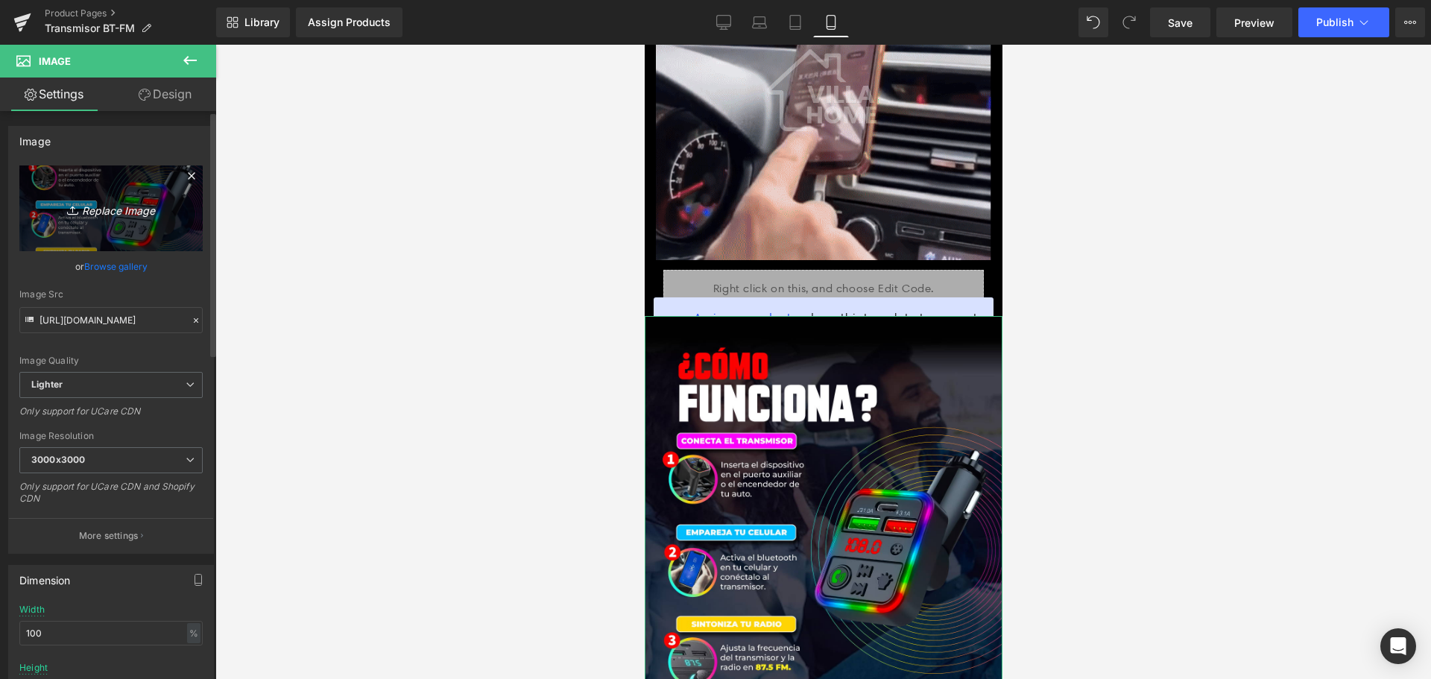
click at [73, 199] on icon "Replace Image" at bounding box center [110, 208] width 119 height 19
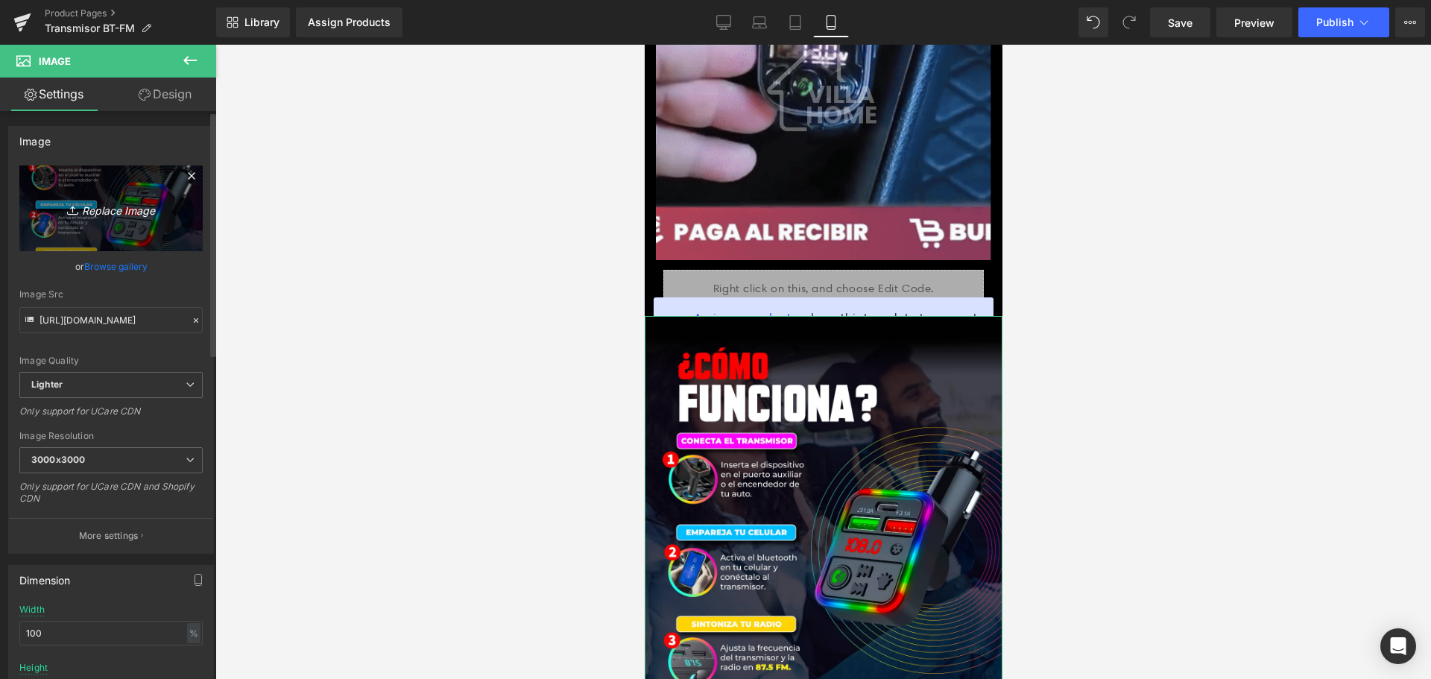
type input "C:\fakepath\TRANSMISOR4.png"
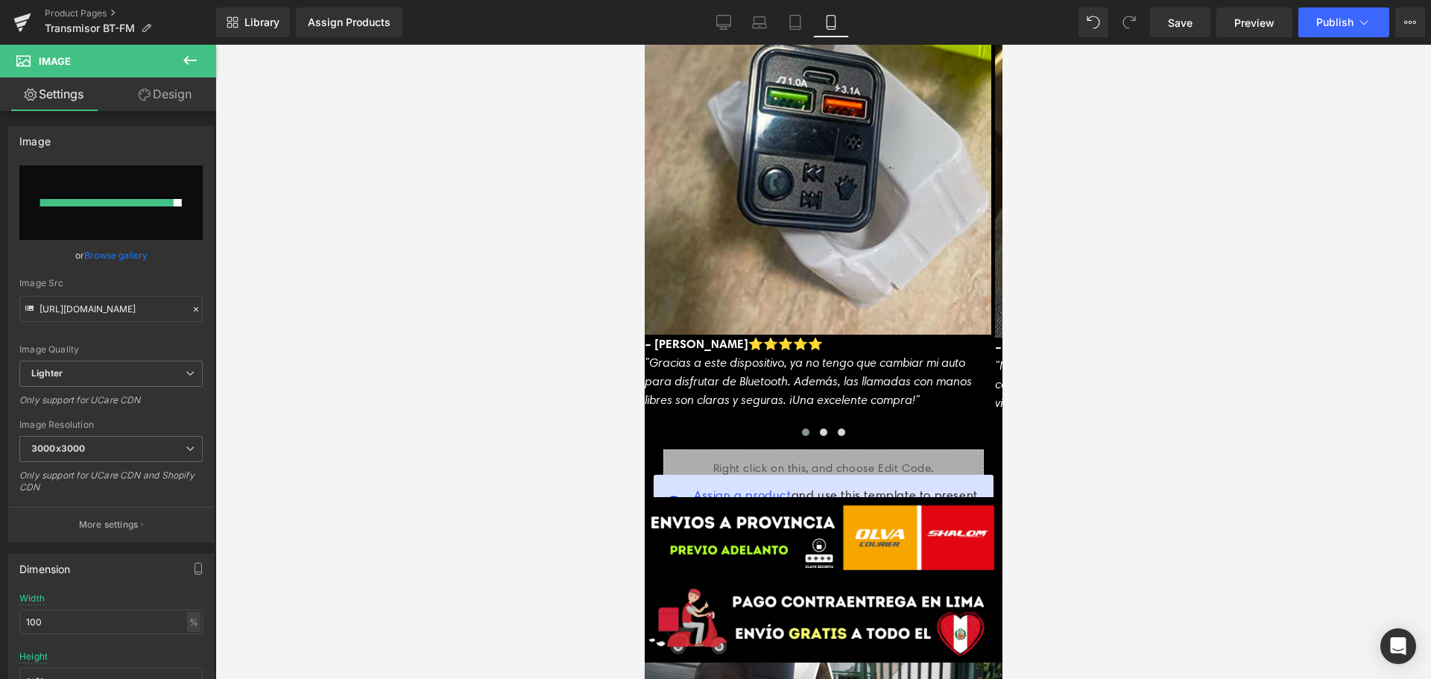
scroll to position [3800, 0]
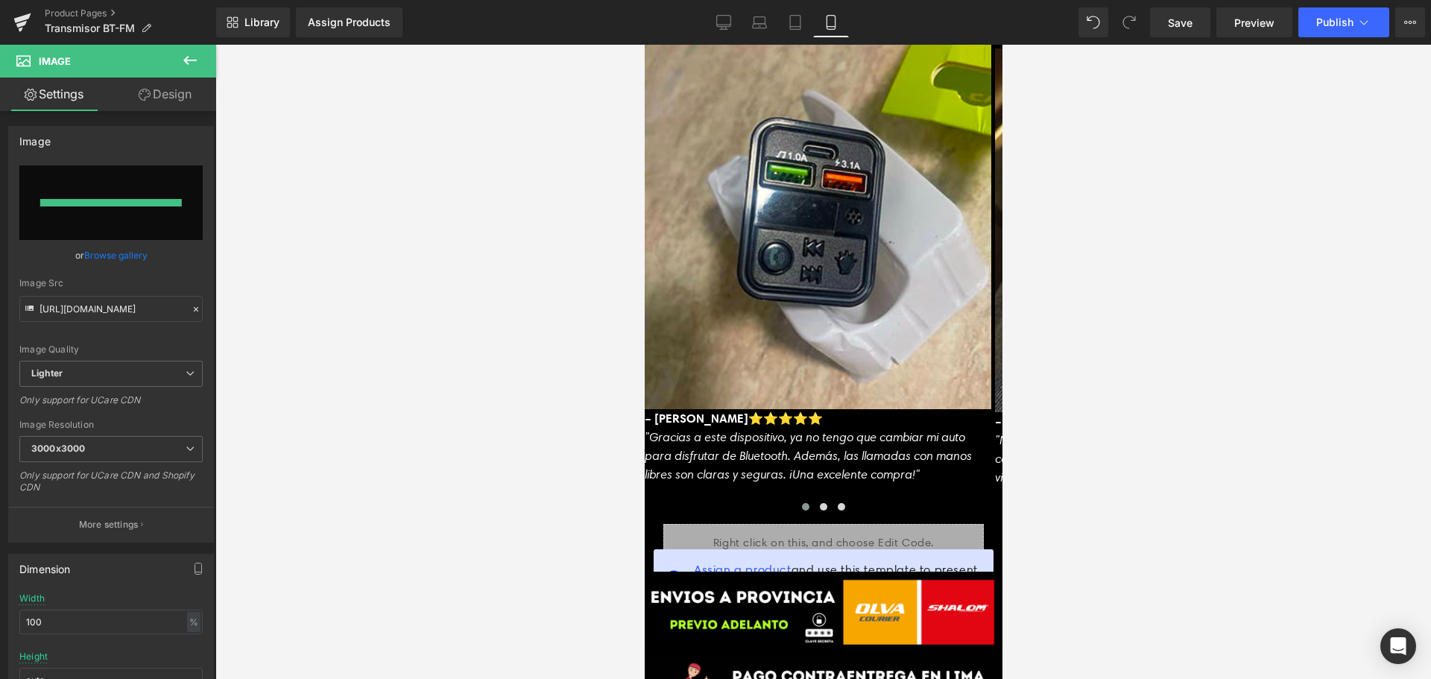
type input "[URL][DOMAIN_NAME]"
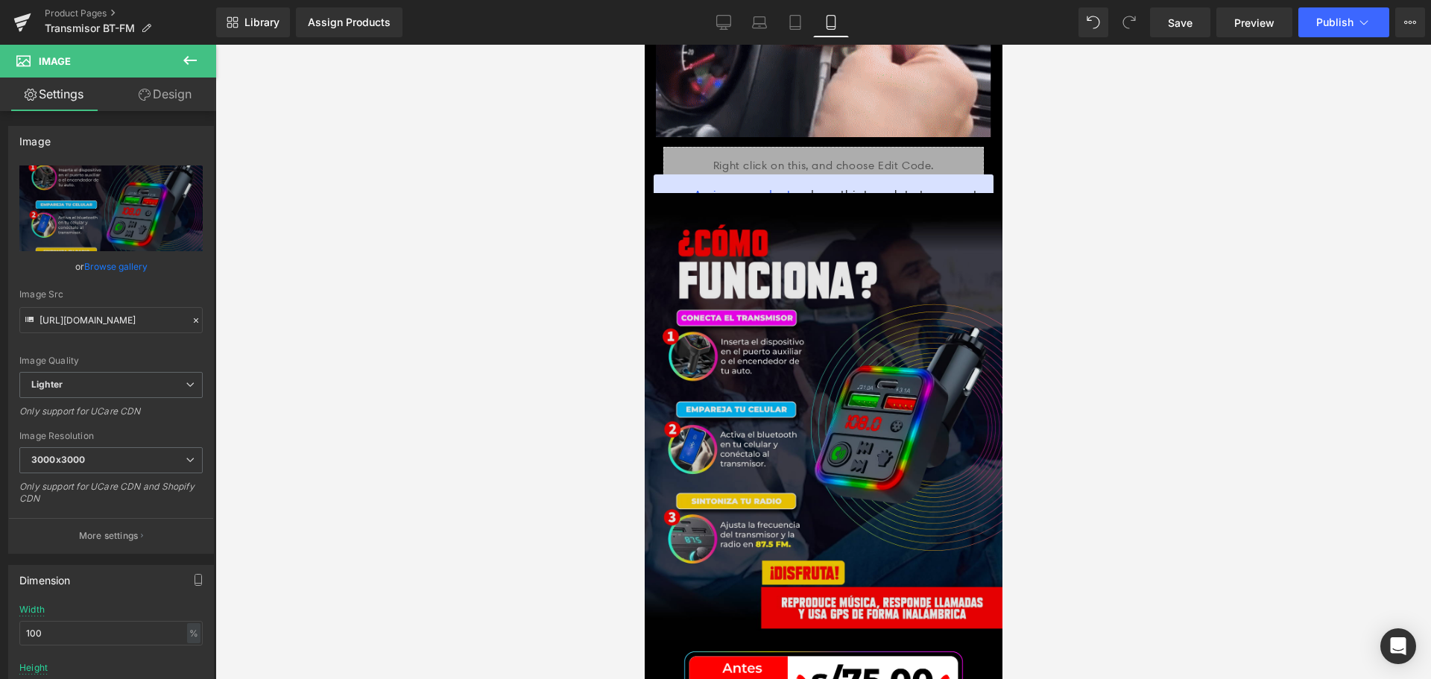
scroll to position [3129, 0]
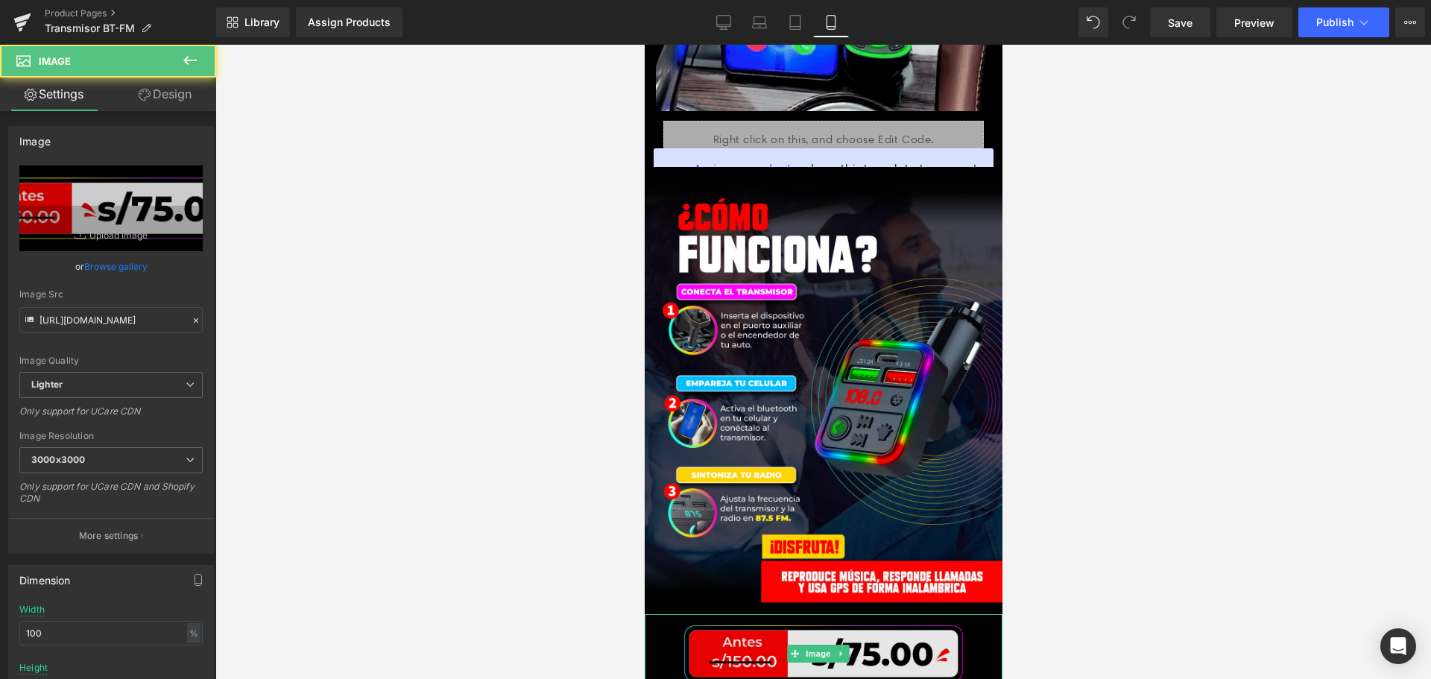
click at [783, 614] on img at bounding box center [823, 653] width 358 height 78
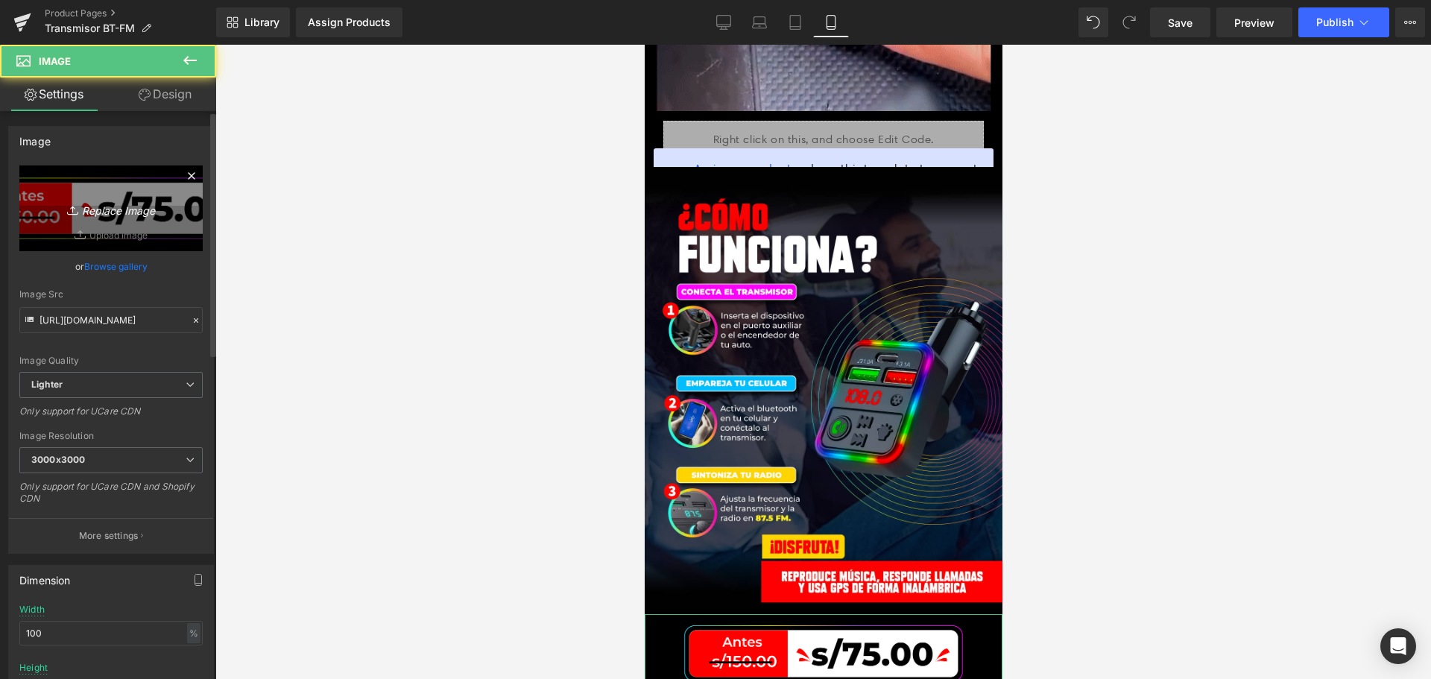
click at [85, 176] on link "Replace Image" at bounding box center [110, 208] width 183 height 86
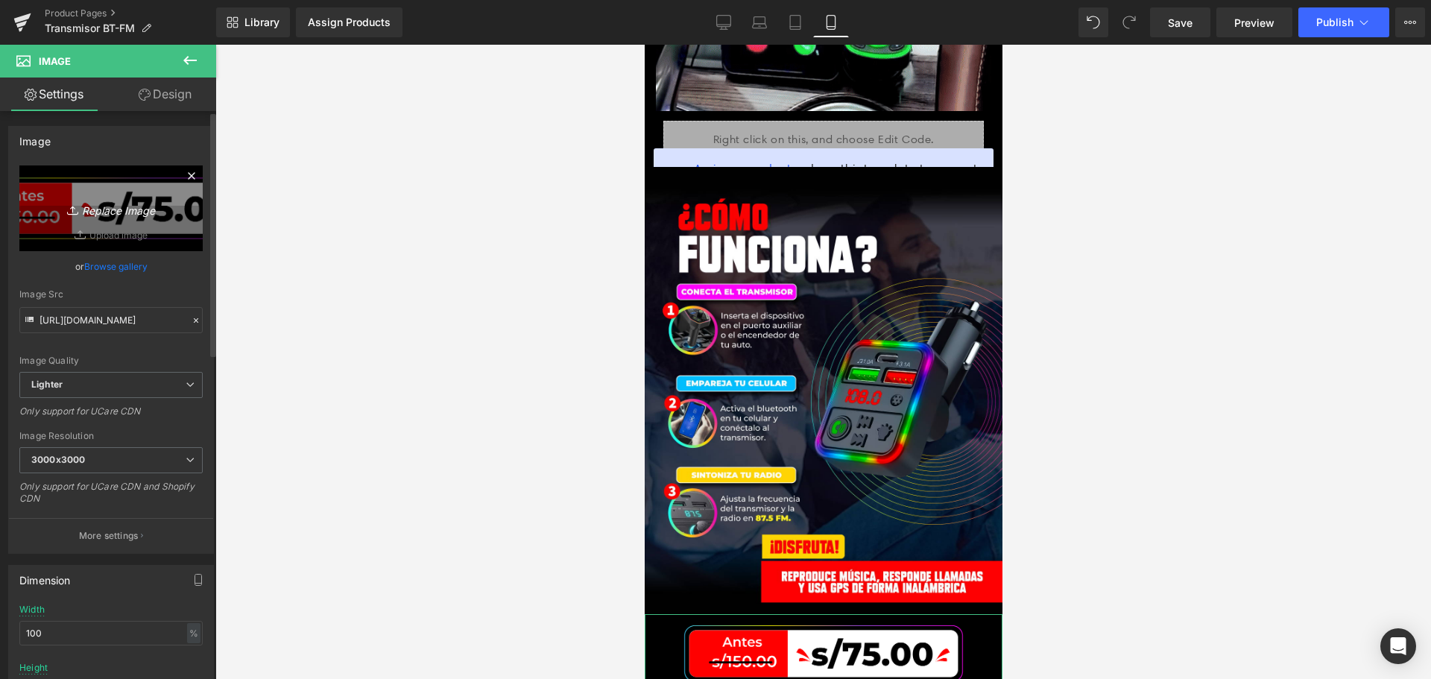
type input "C:\fakepath\PRECIO_TRANS.png"
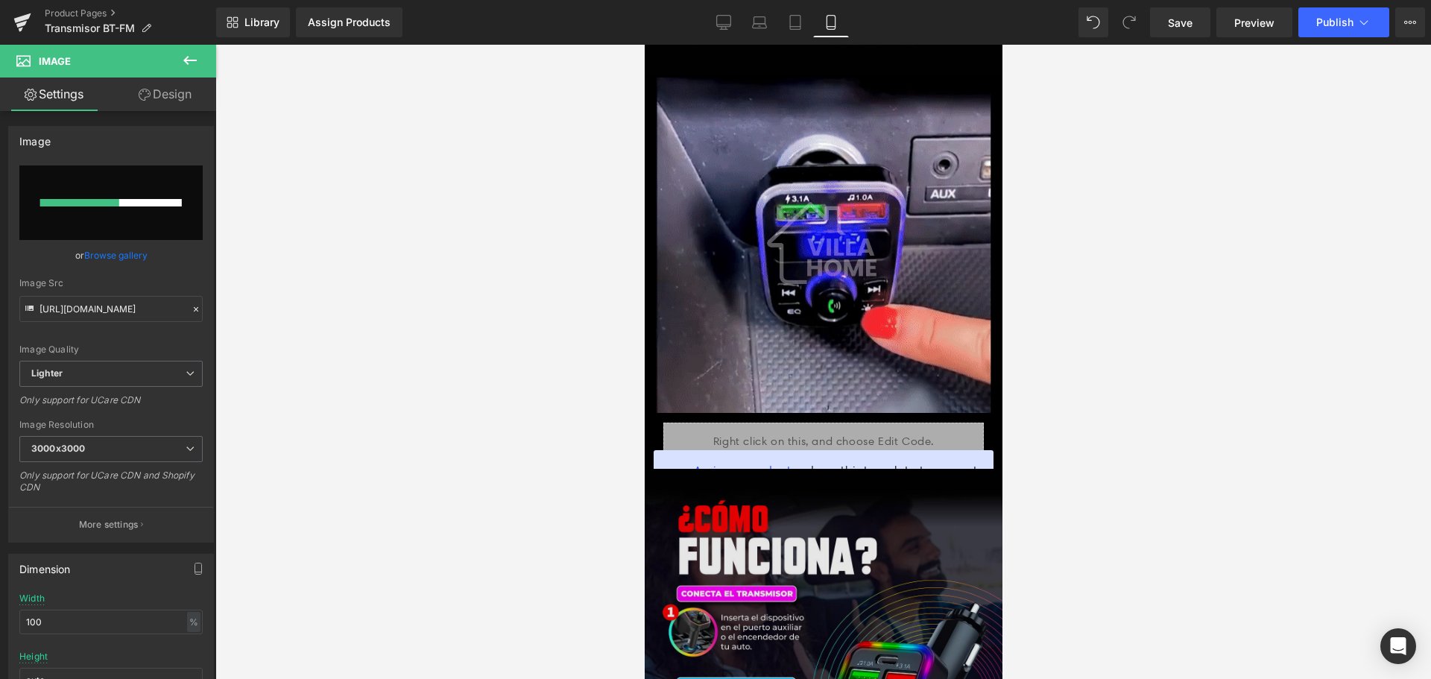
scroll to position [2831, 0]
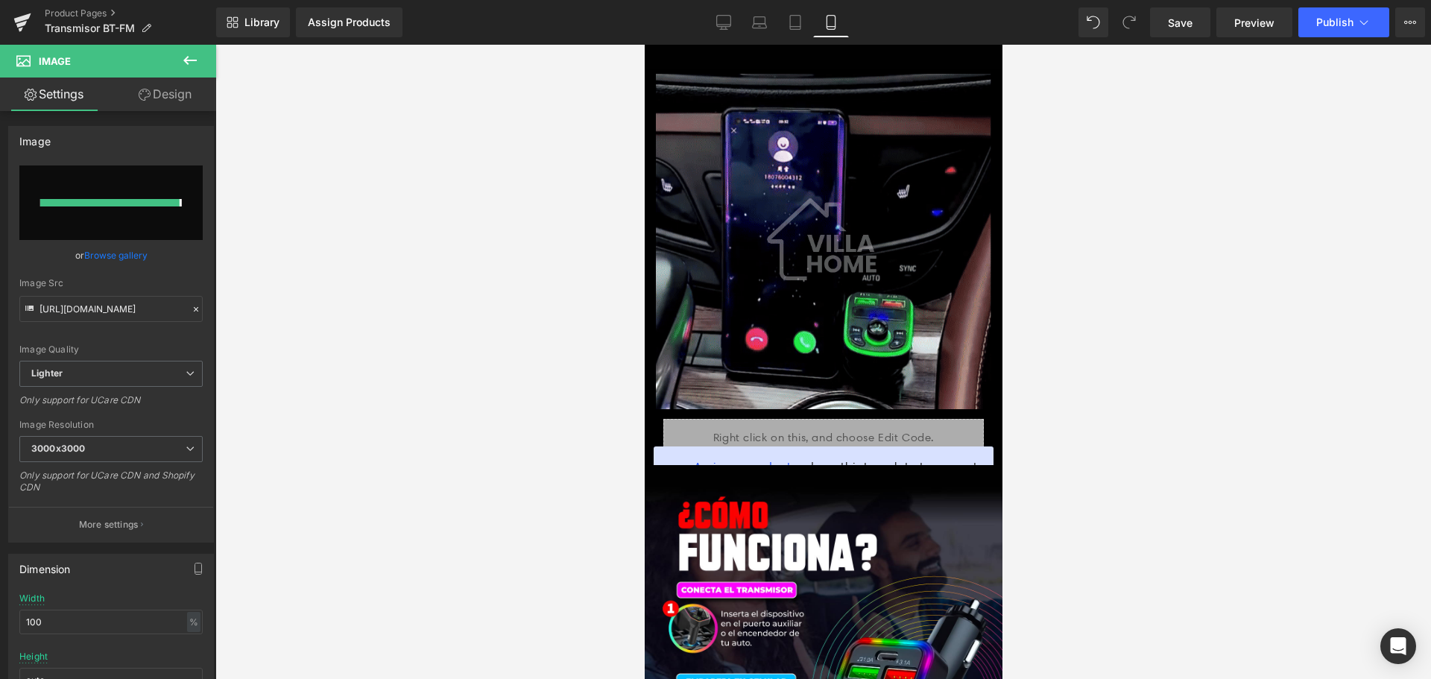
type input "[URL][DOMAIN_NAME]"
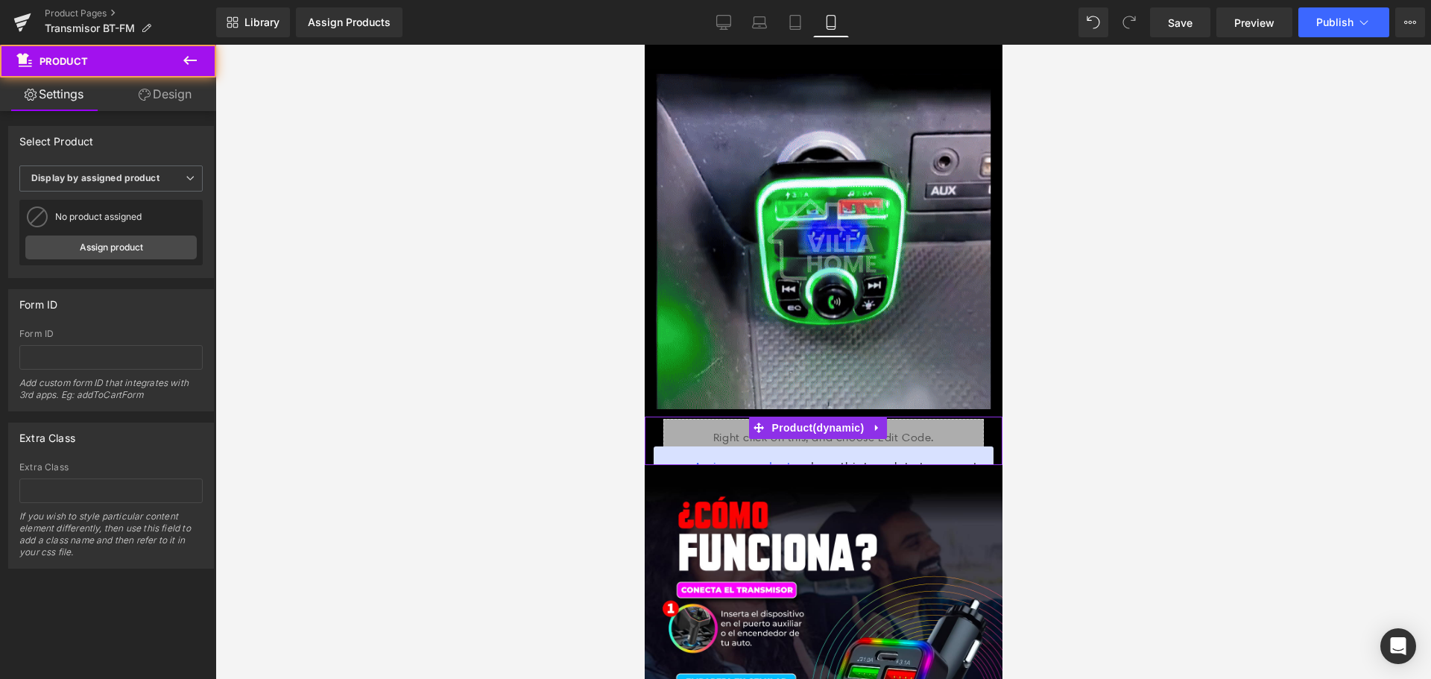
click at [970, 446] on div "Assign a product and use this template to present it on live store" at bounding box center [823, 476] width 340 height 60
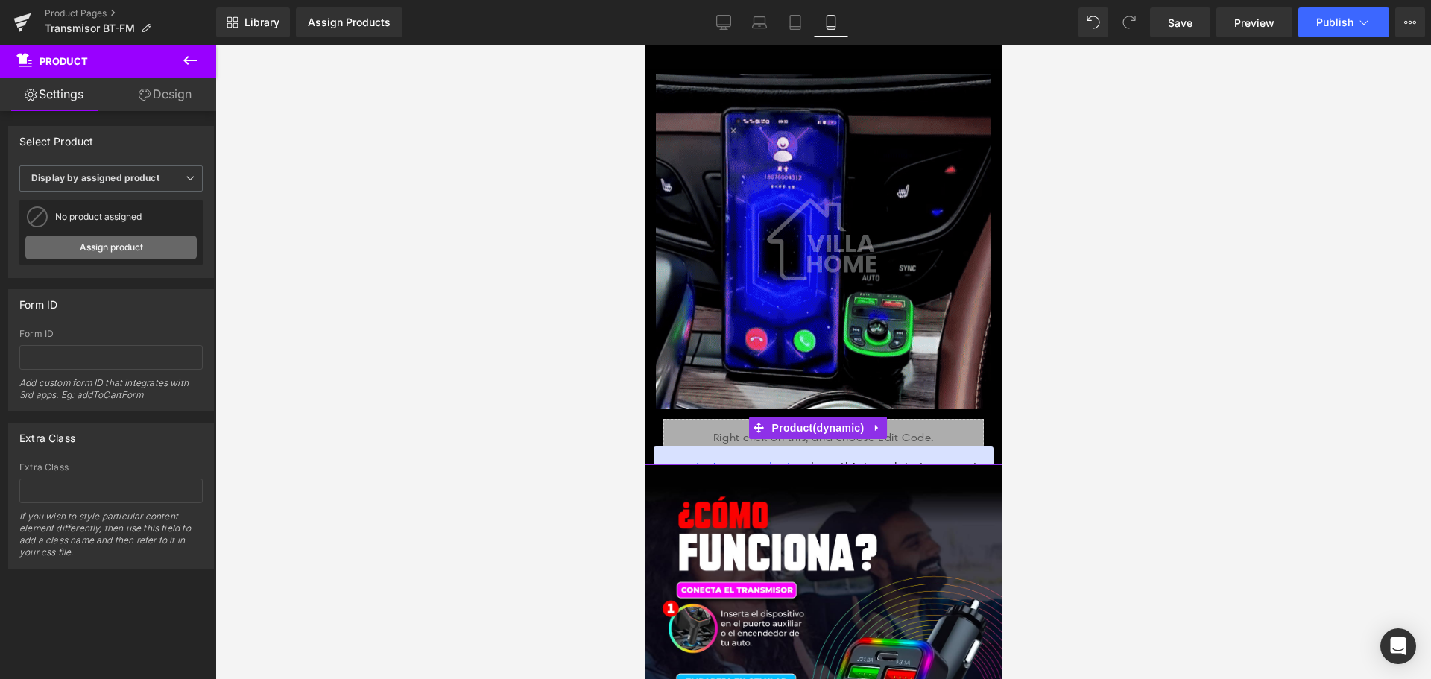
click at [127, 246] on link "Assign product" at bounding box center [110, 247] width 171 height 24
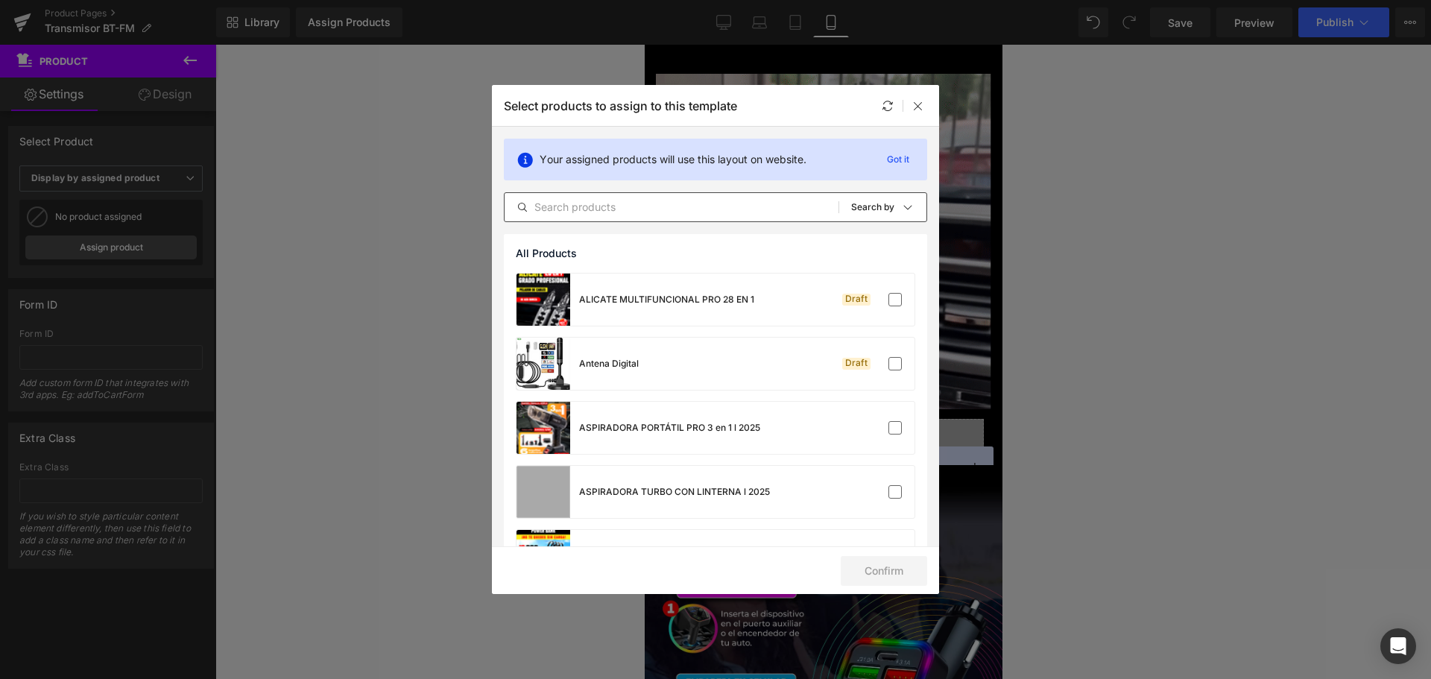
click at [627, 214] on input "text" at bounding box center [671, 207] width 334 height 18
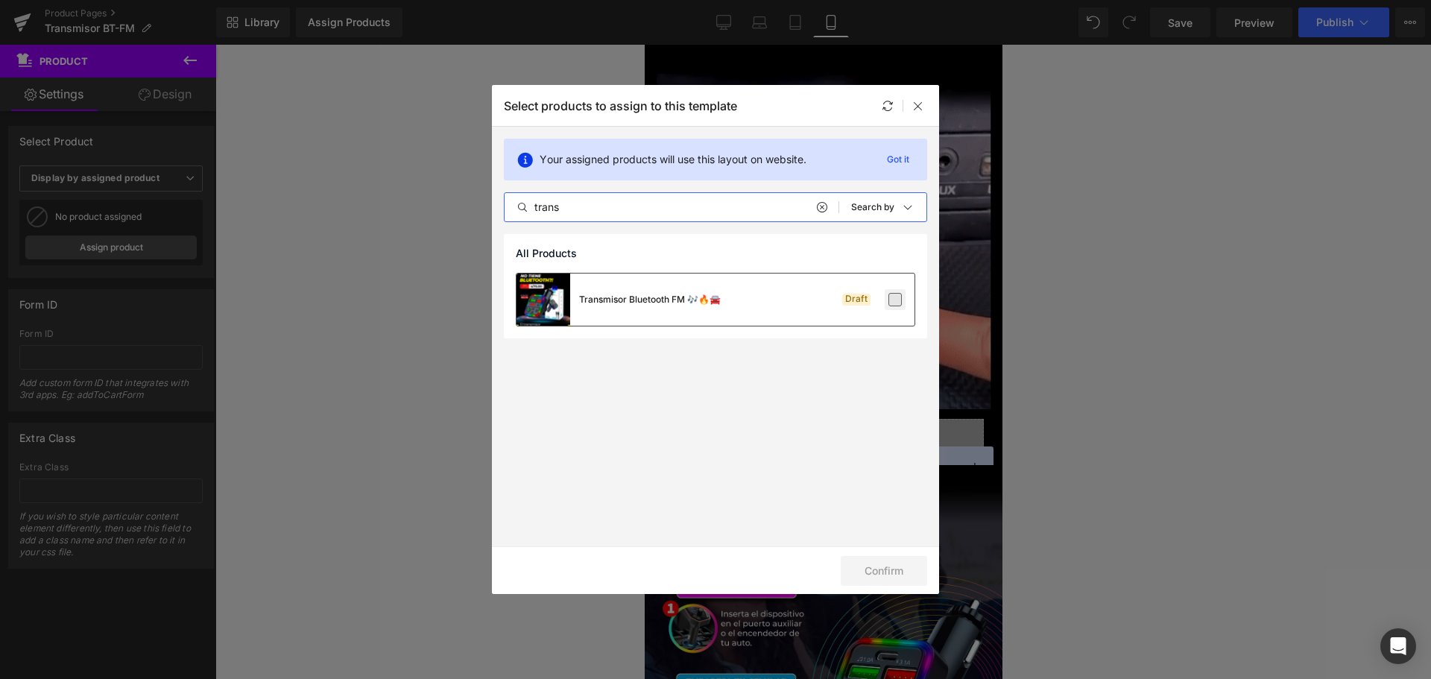
type input "trans"
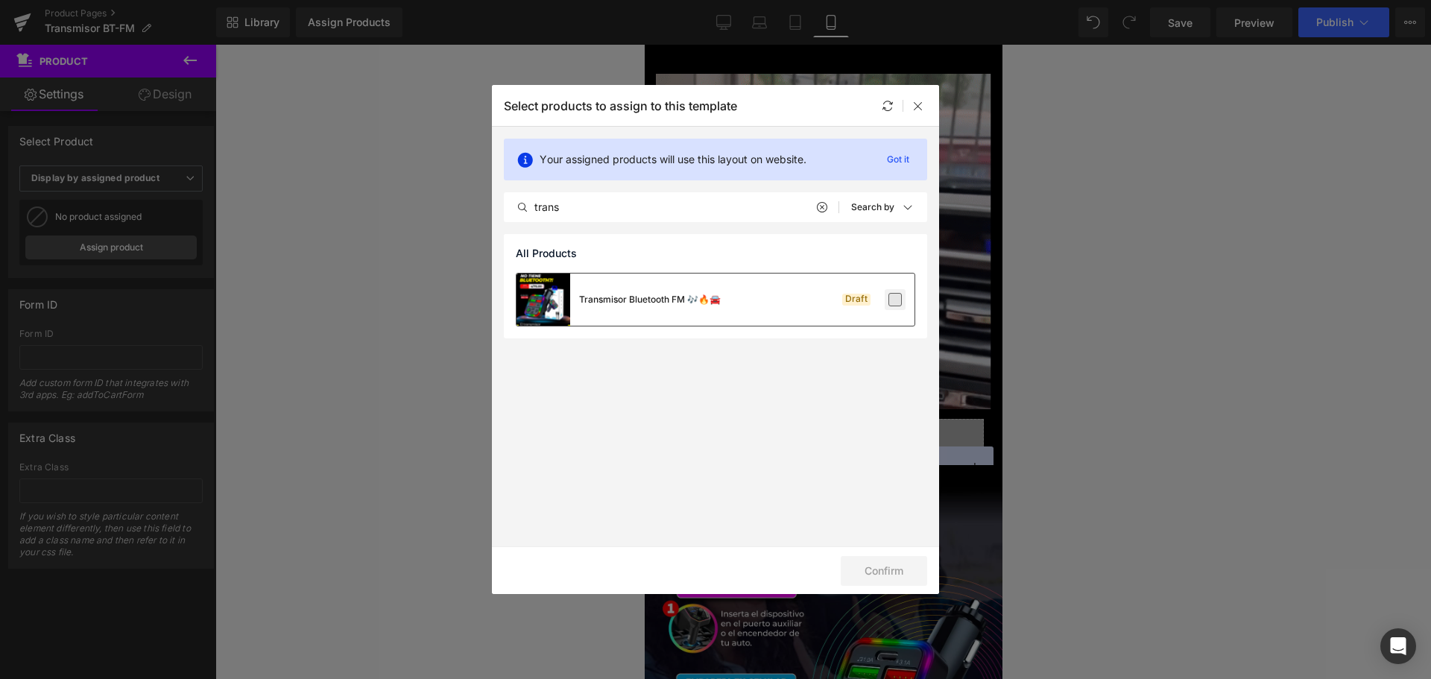
click at [896, 302] on label at bounding box center [894, 299] width 13 height 13
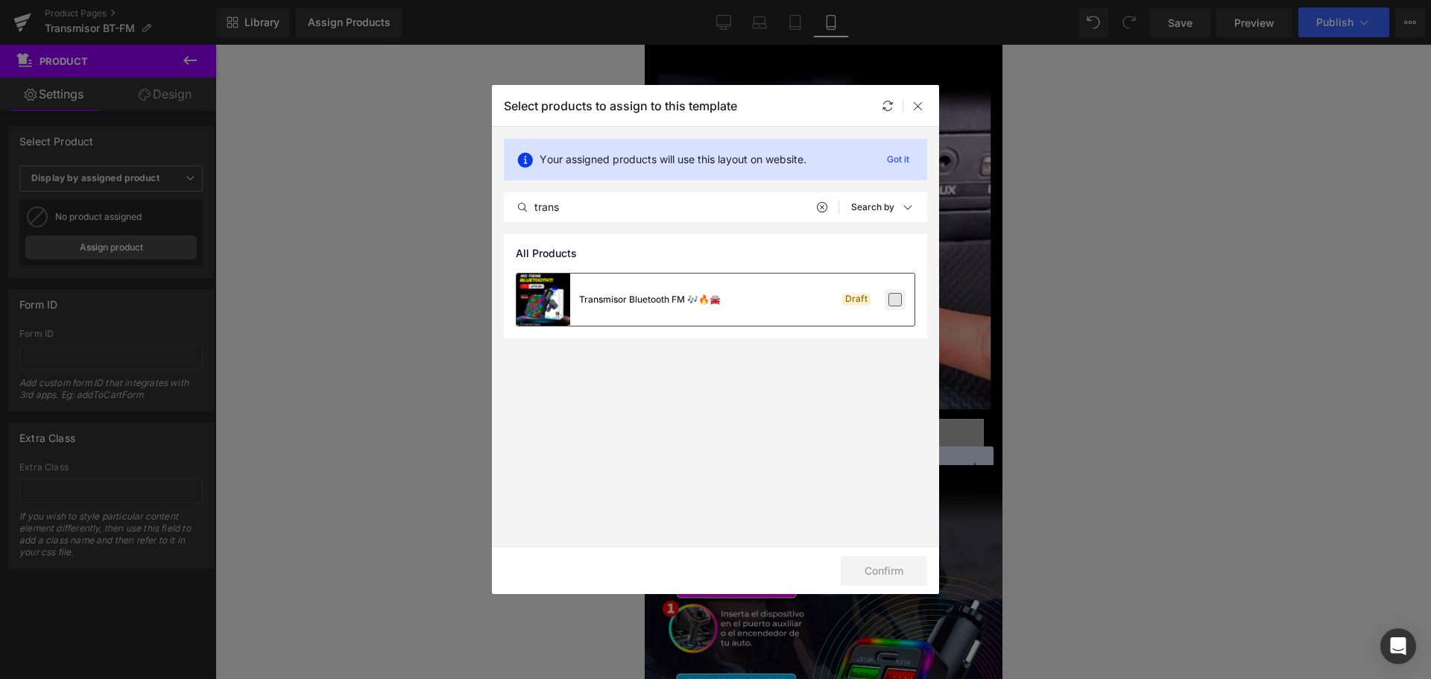
click at [895, 300] on input "checkbox" at bounding box center [895, 300] width 0 height 0
click at [909, 578] on button "Confirm" at bounding box center [883, 571] width 86 height 30
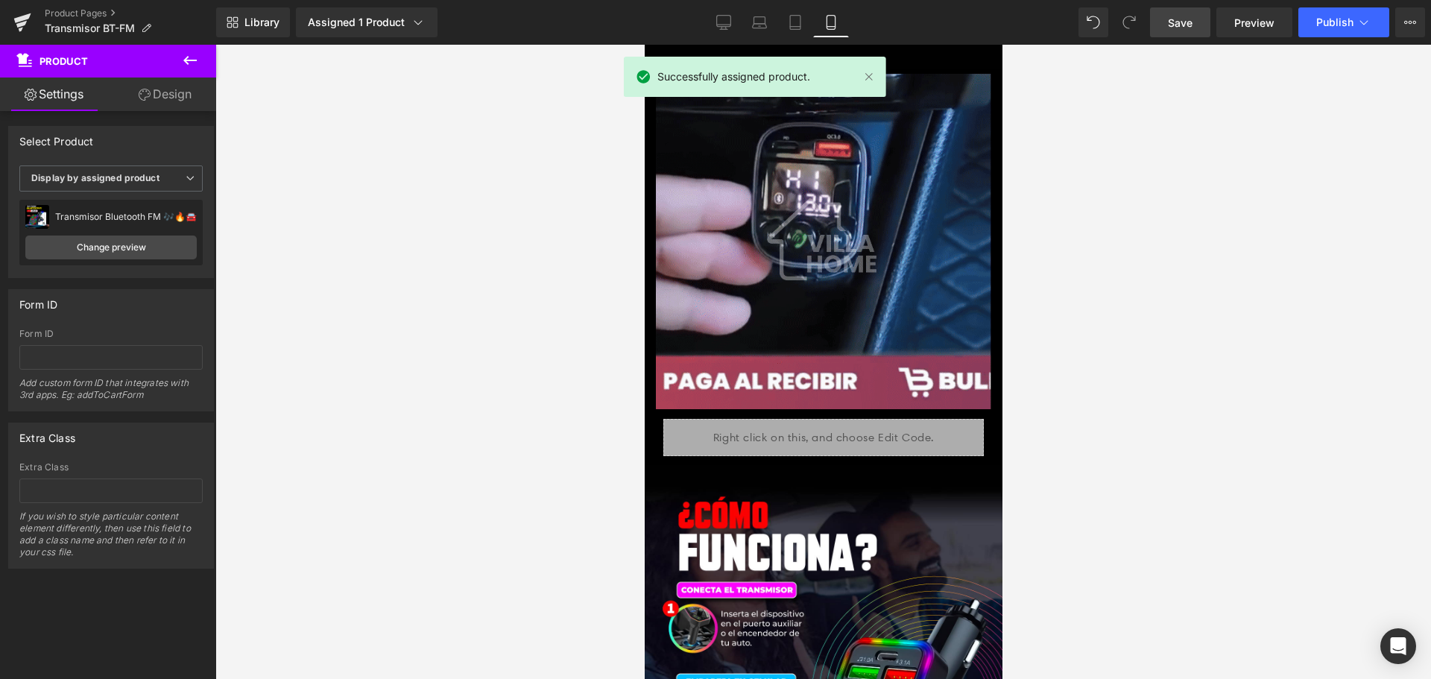
click at [1187, 13] on link "Save" at bounding box center [1180, 22] width 60 height 30
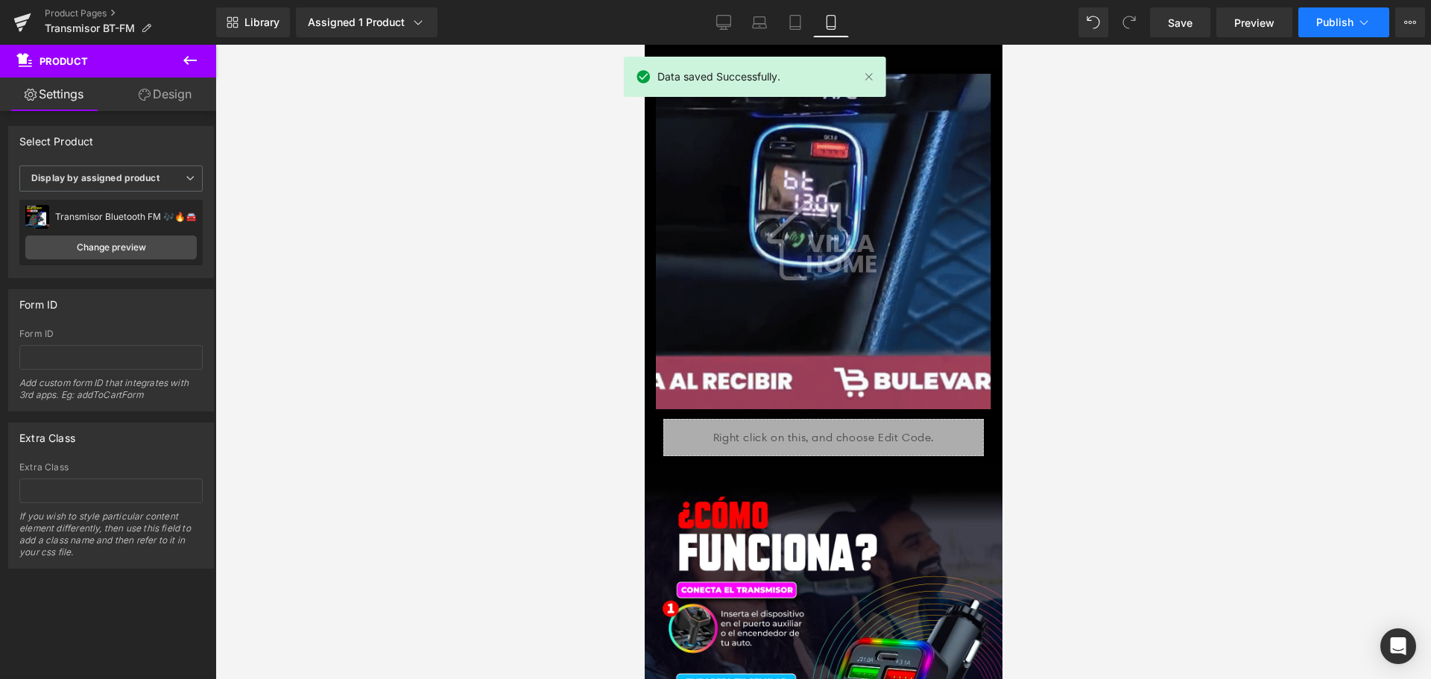
click at [1345, 31] on button "Publish" at bounding box center [1343, 22] width 91 height 30
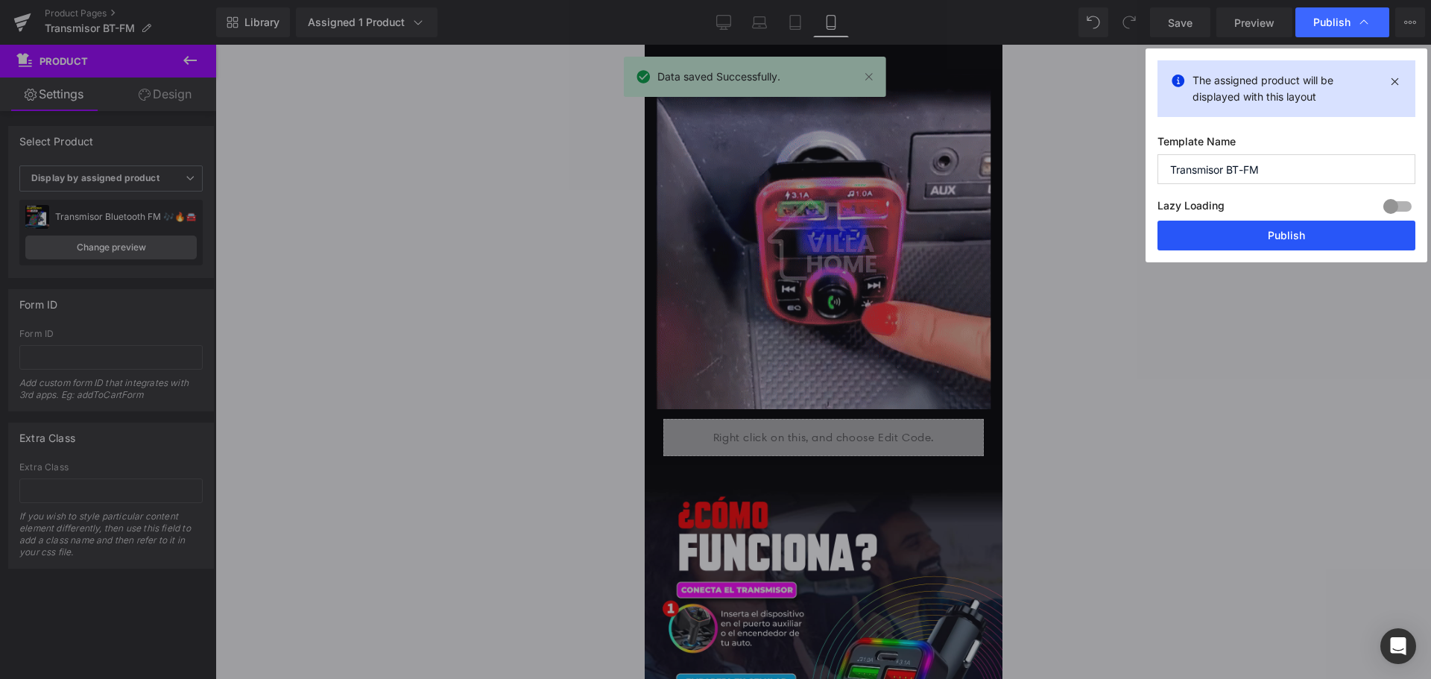
click at [1249, 226] on button "Publish" at bounding box center [1286, 236] width 258 height 30
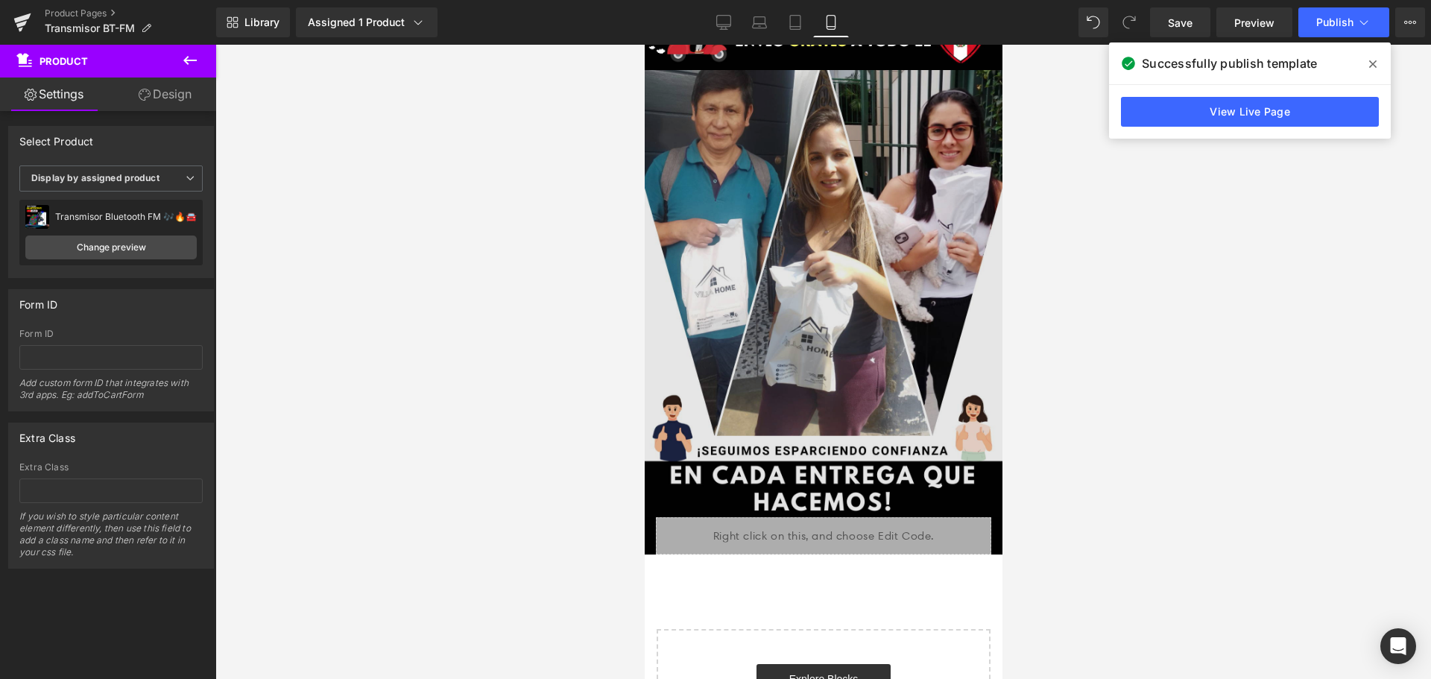
scroll to position [3945, 0]
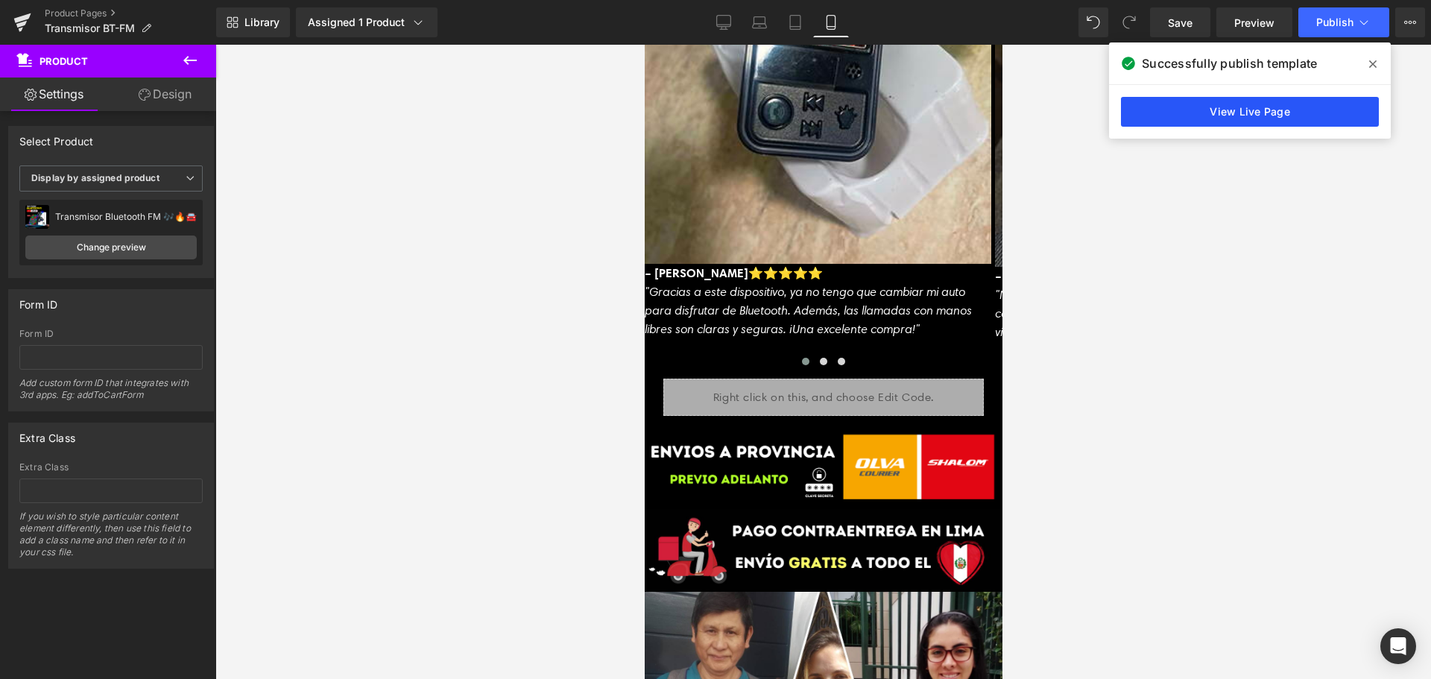
click at [1239, 113] on link "View Live Page" at bounding box center [1250, 112] width 258 height 30
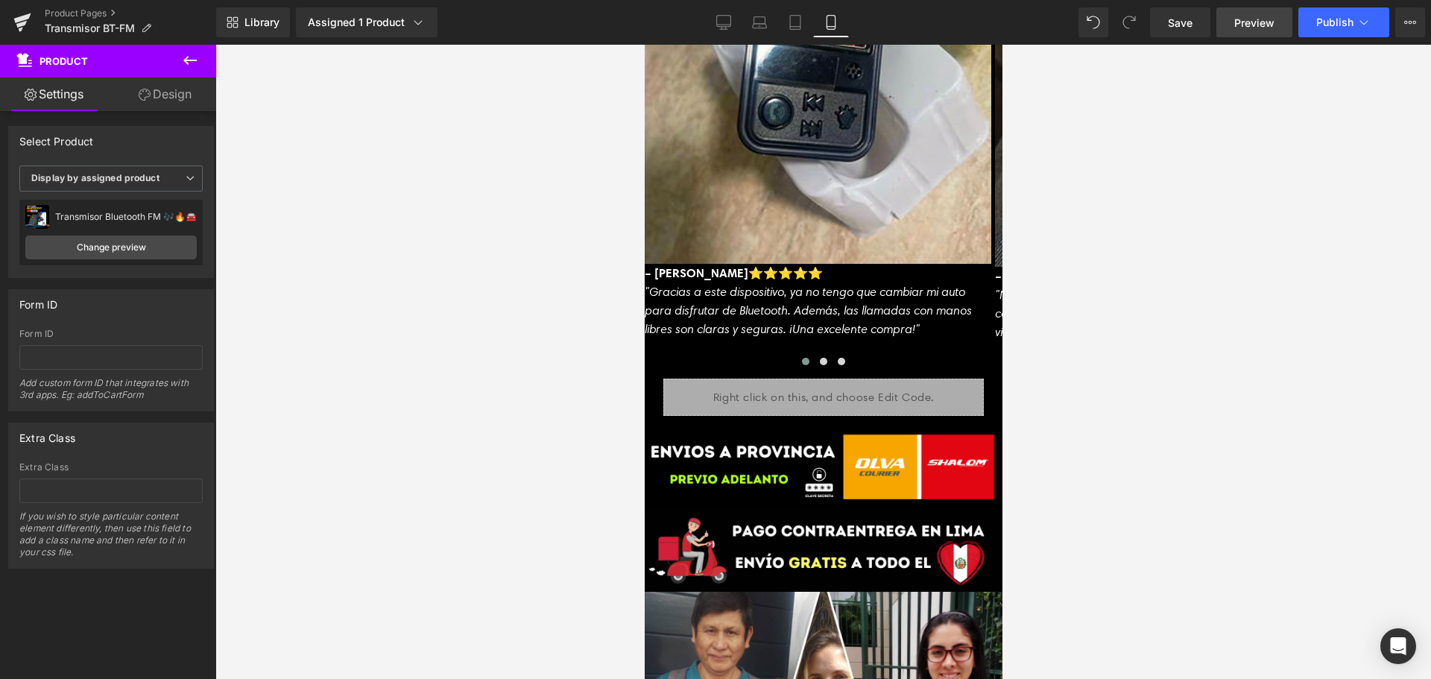
click at [1247, 25] on span "Preview" at bounding box center [1254, 23] width 40 height 16
click at [1324, 19] on span "Publish" at bounding box center [1334, 22] width 37 height 12
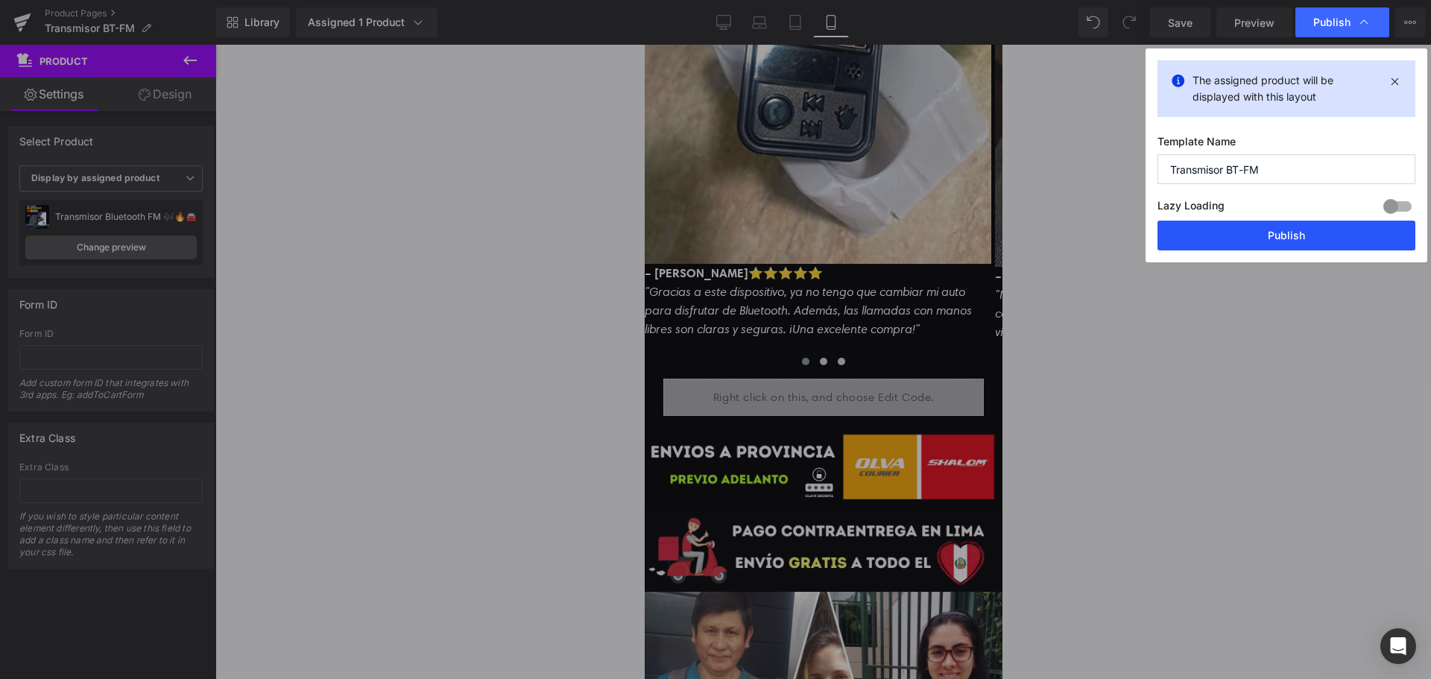
click at [1270, 241] on button "Publish" at bounding box center [1286, 236] width 258 height 30
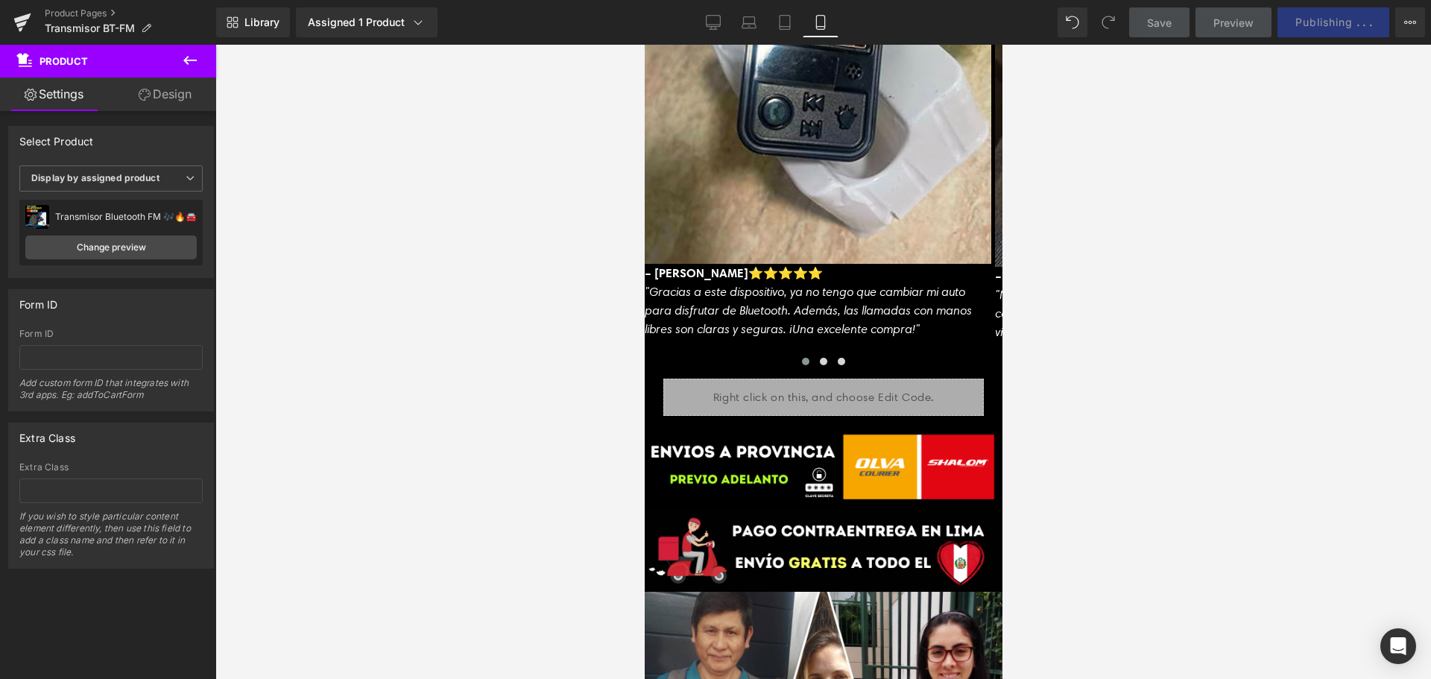
scroll to position [3647, 0]
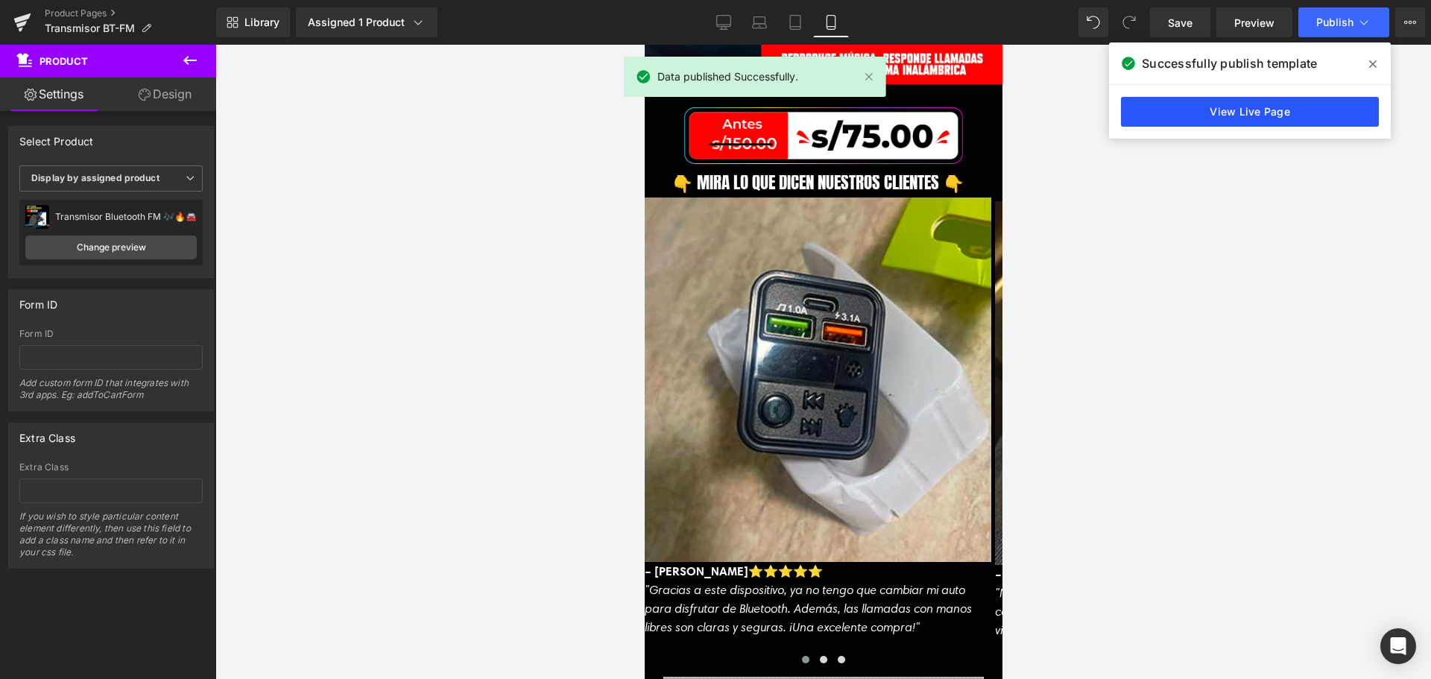
click at [1308, 107] on link "View Live Page" at bounding box center [1250, 112] width 258 height 30
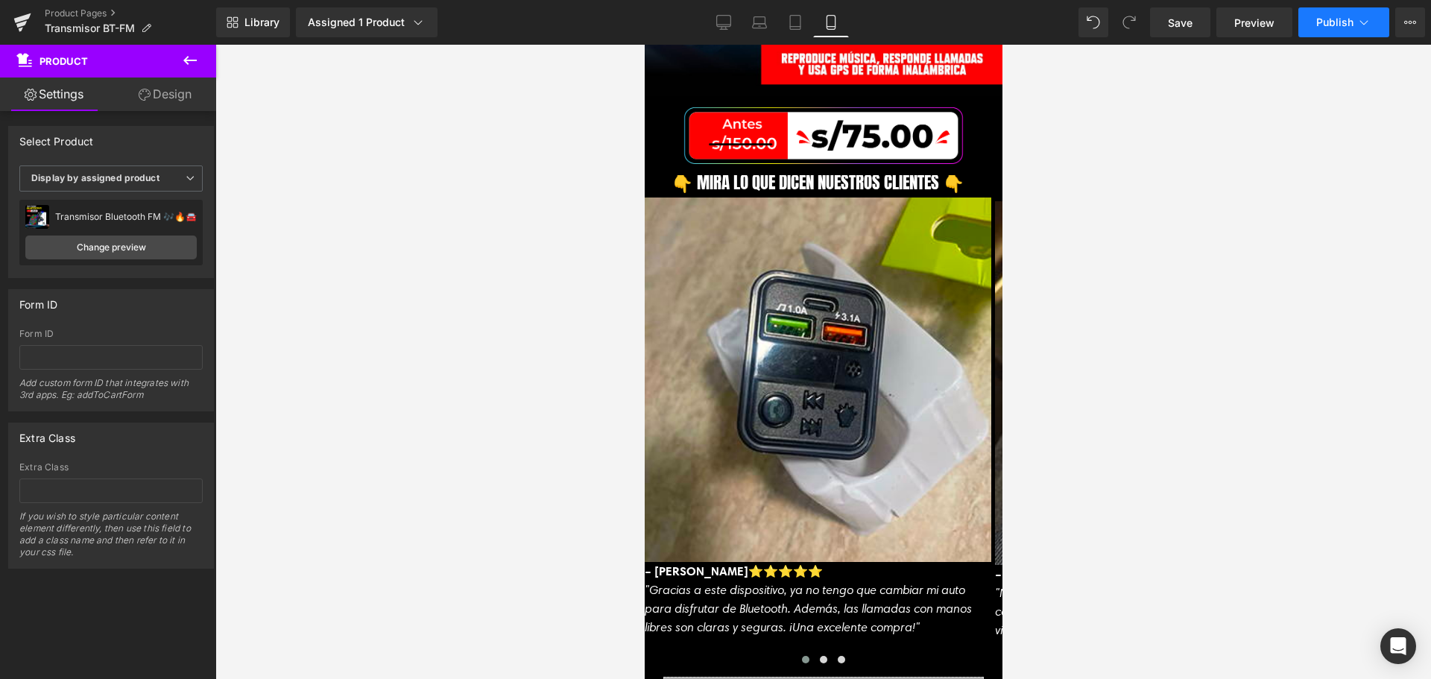
click at [1342, 37] on button "Publish" at bounding box center [1343, 22] width 91 height 30
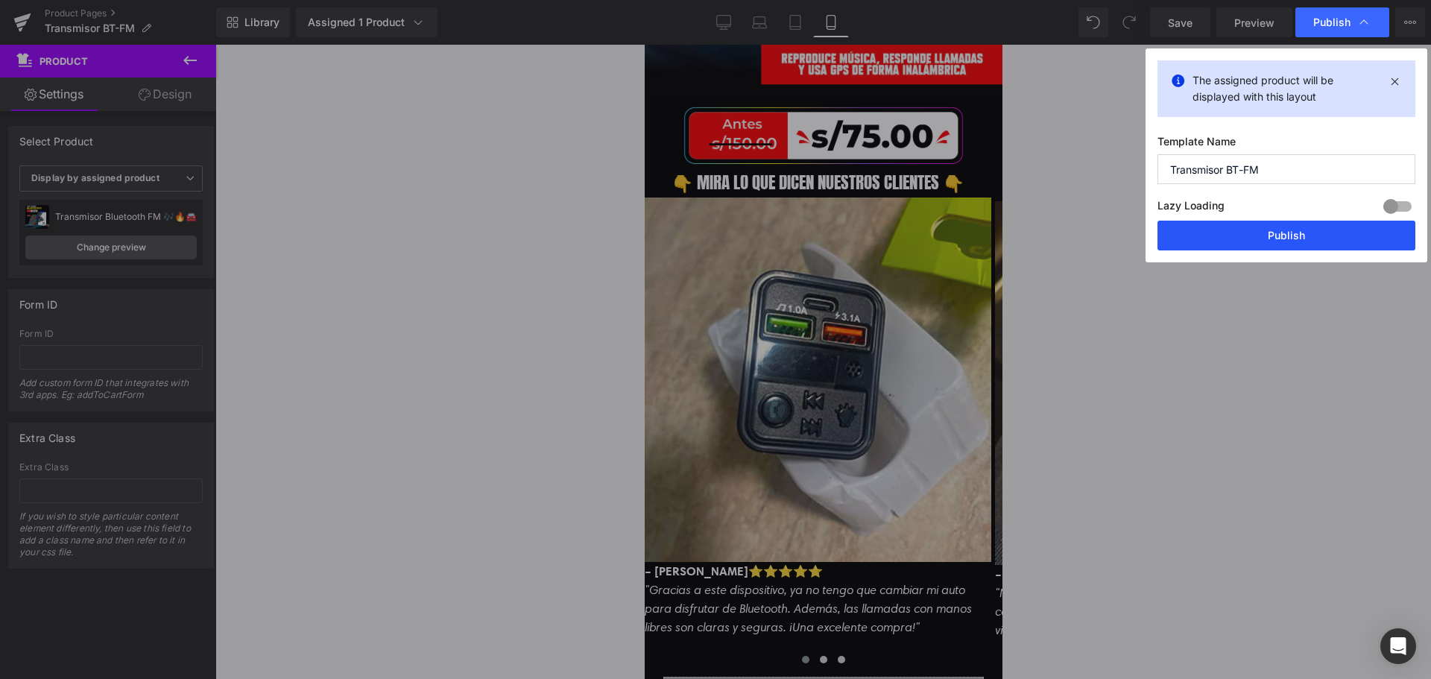
click at [1218, 232] on button "Publish" at bounding box center [1286, 236] width 258 height 30
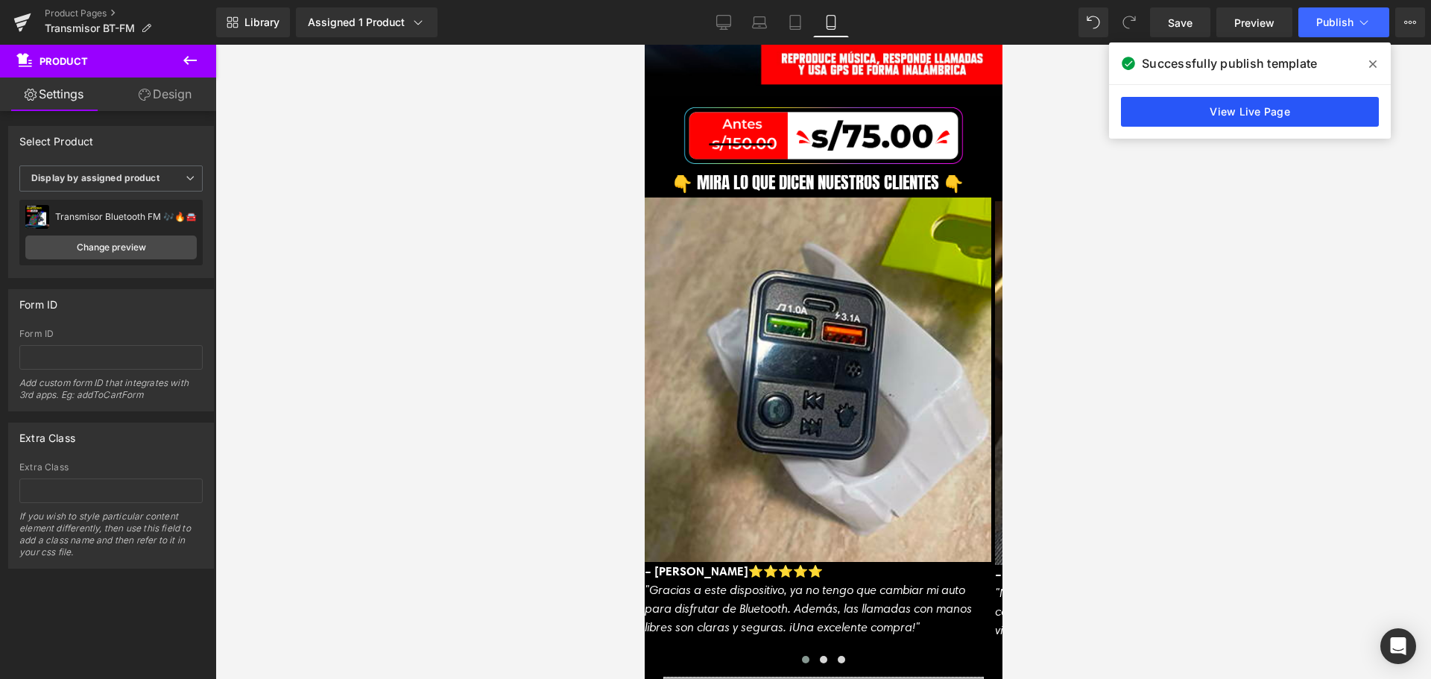
click at [1259, 121] on link "View Live Page" at bounding box center [1250, 112] width 258 height 30
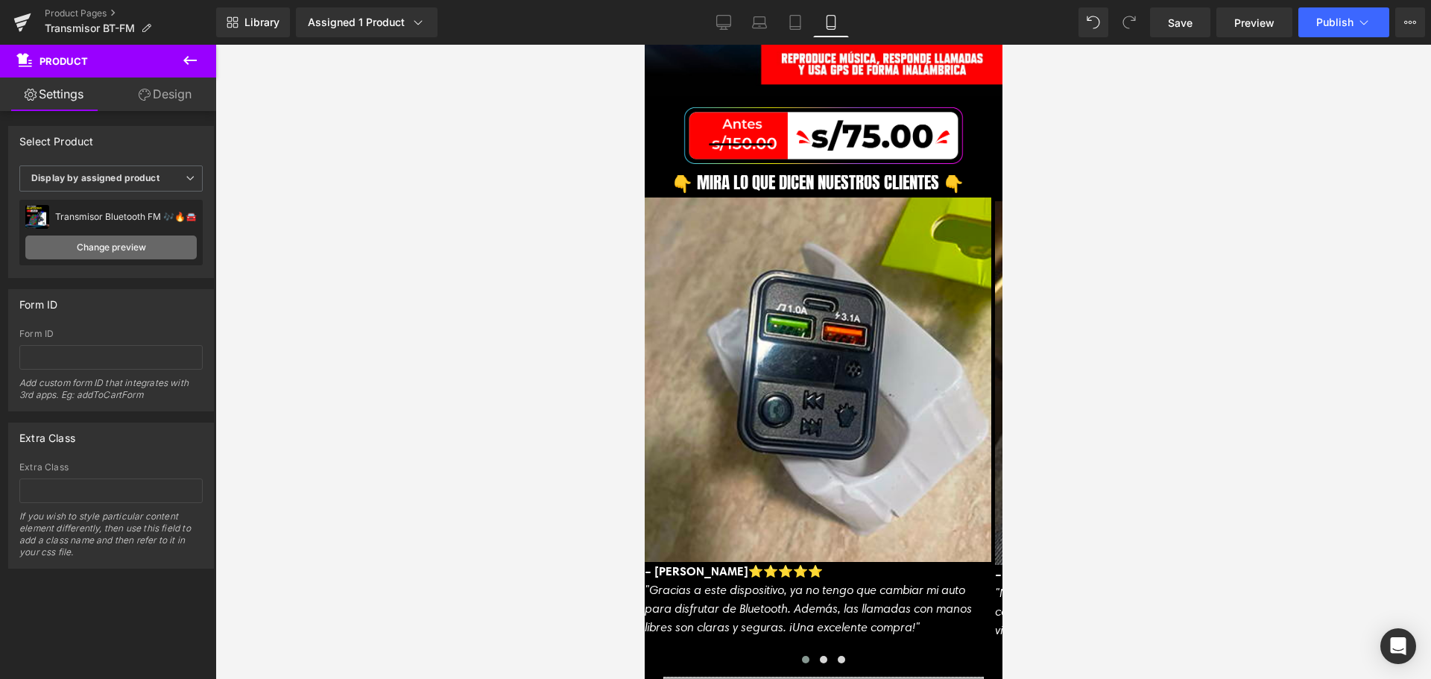
click at [130, 242] on link "Change preview" at bounding box center [110, 247] width 171 height 24
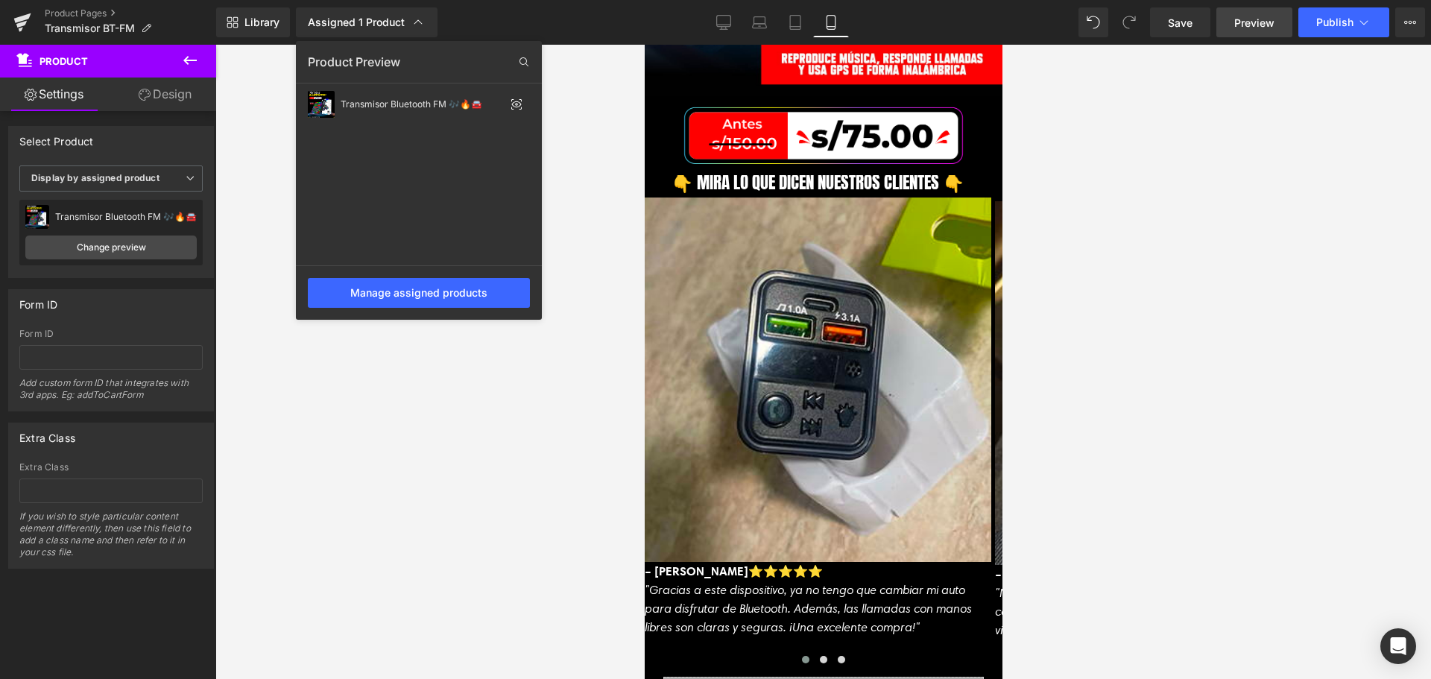
click at [1275, 19] on link "Preview" at bounding box center [1254, 22] width 76 height 30
